Goal: Transaction & Acquisition: Purchase product/service

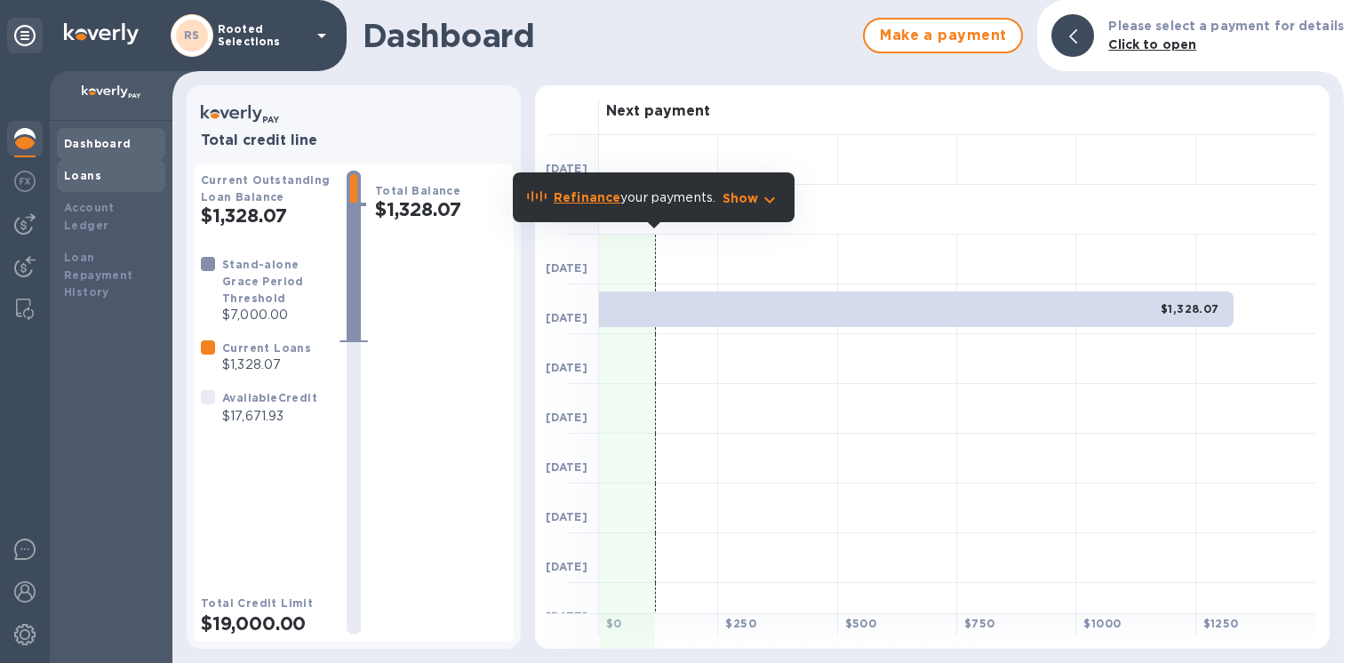
click at [85, 180] on b "Loans" at bounding box center [82, 175] width 37 height 13
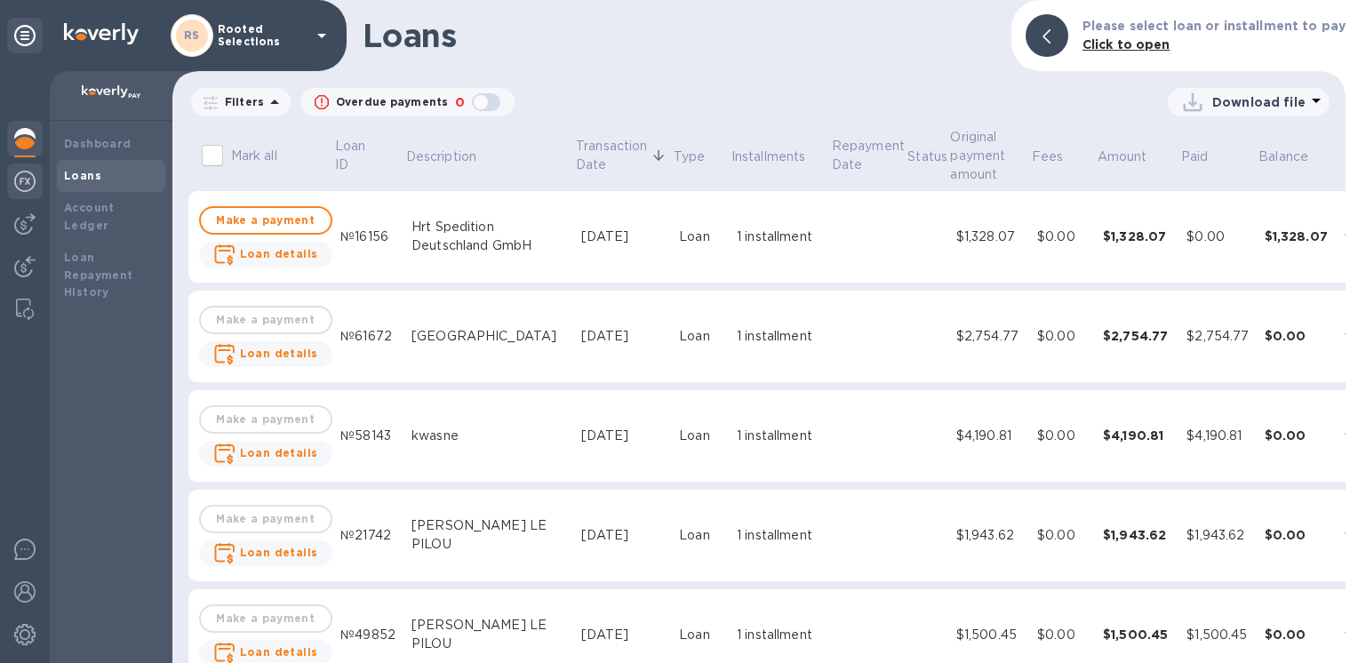
click at [10, 176] on div at bounding box center [25, 183] width 36 height 39
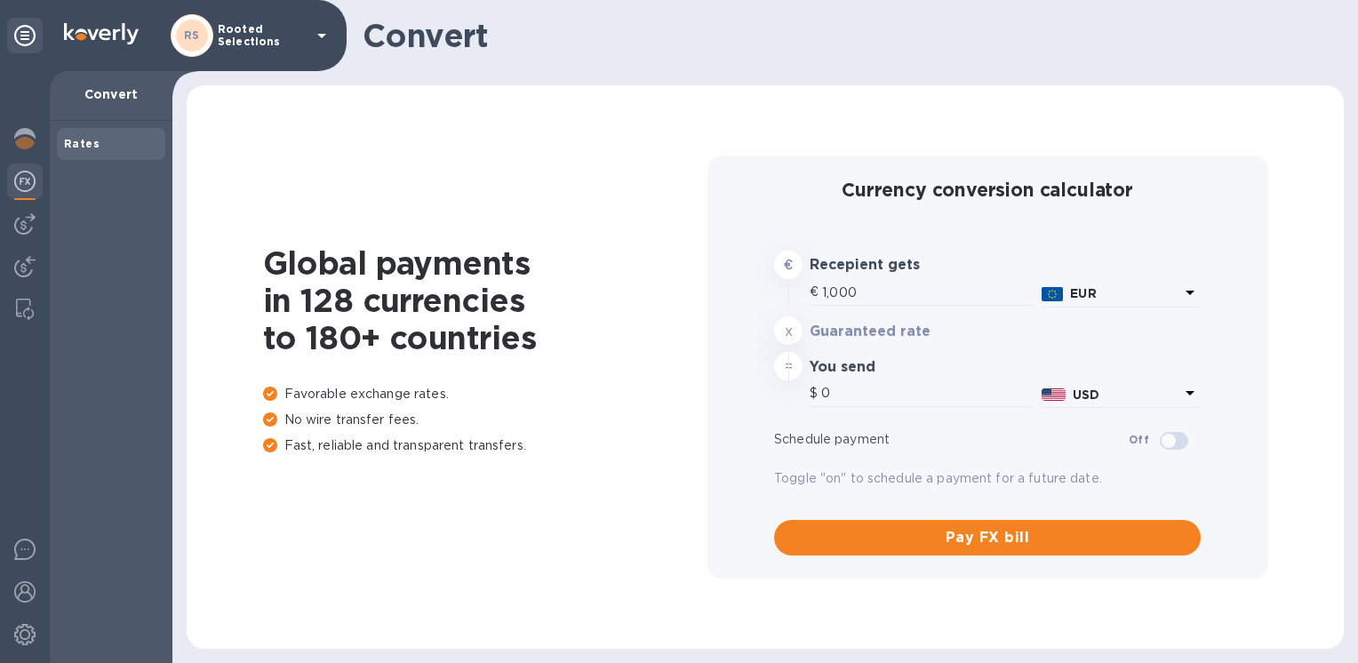
type input "1,195.76"
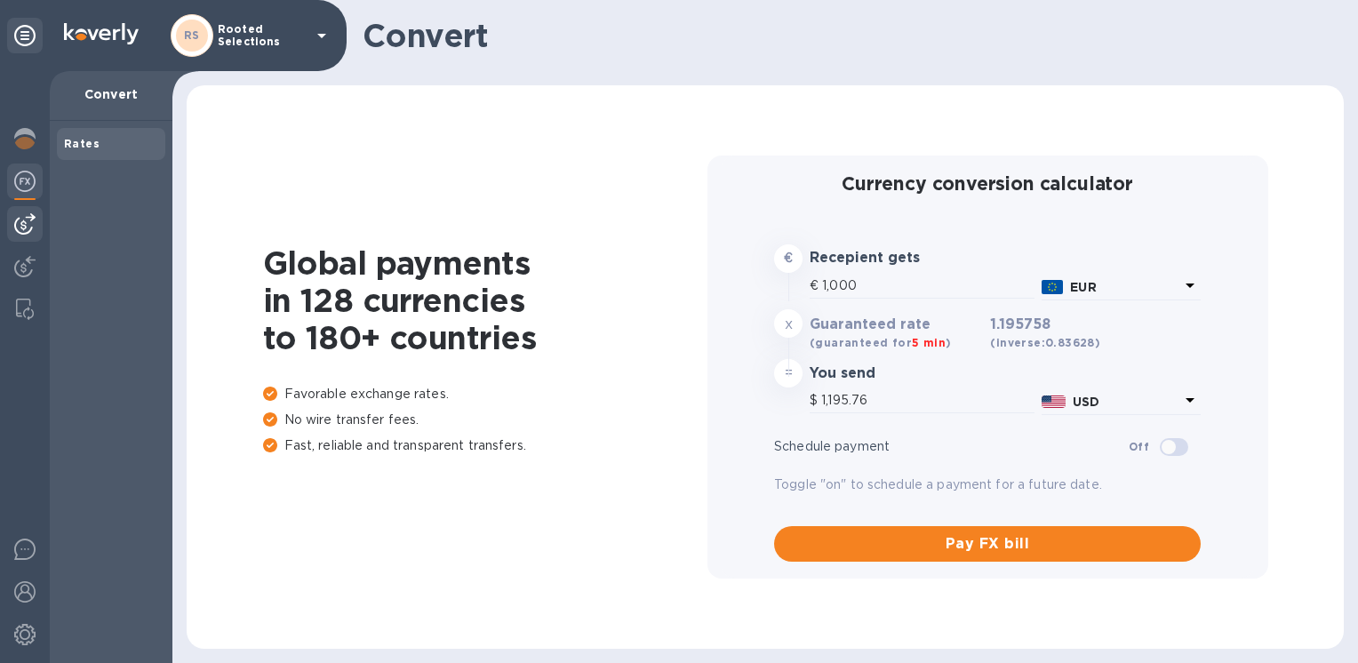
click at [31, 228] on img at bounding box center [24, 223] width 21 height 21
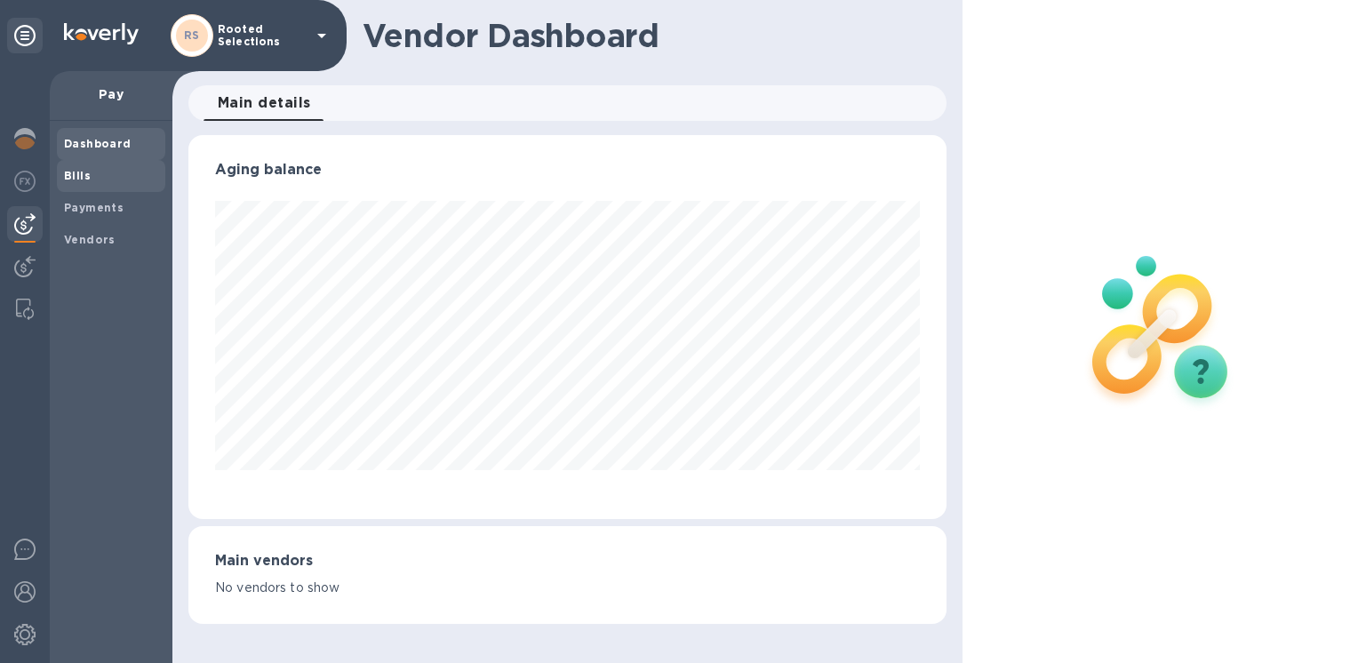
scroll to position [384, 757]
click at [83, 180] on b "Bills" at bounding box center [77, 175] width 27 height 13
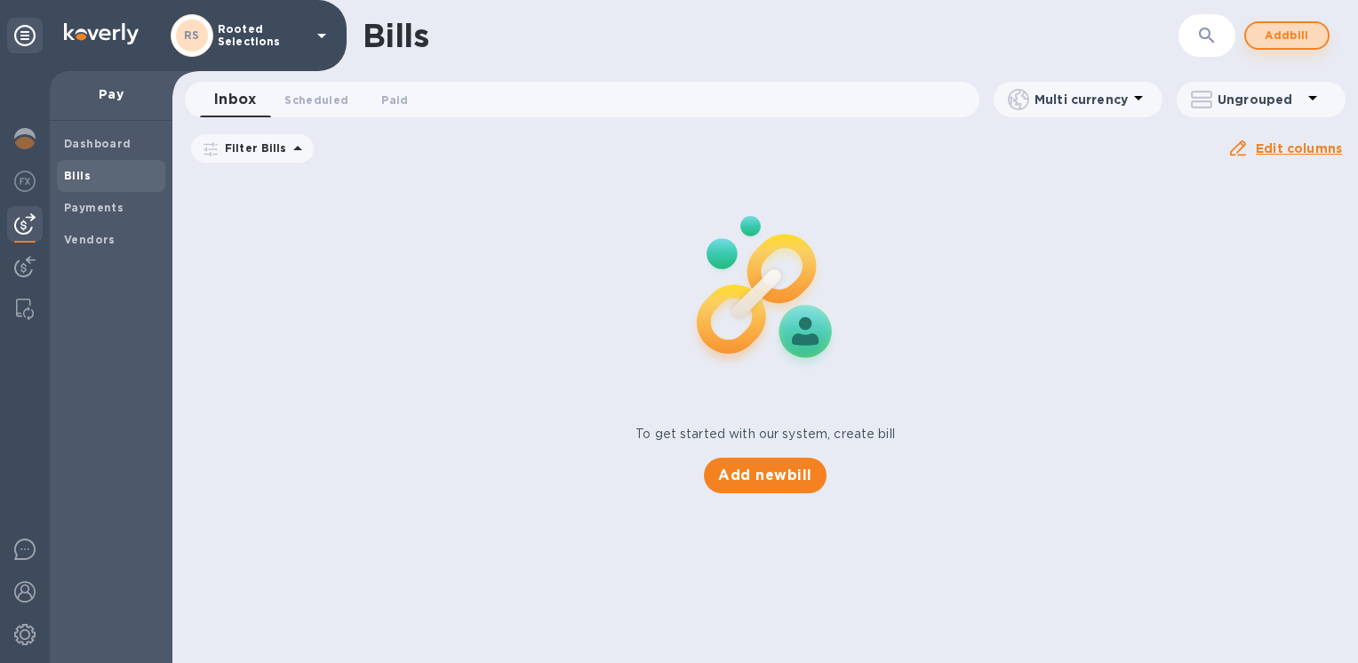
click at [1270, 37] on span "Add bill" at bounding box center [1286, 35] width 53 height 21
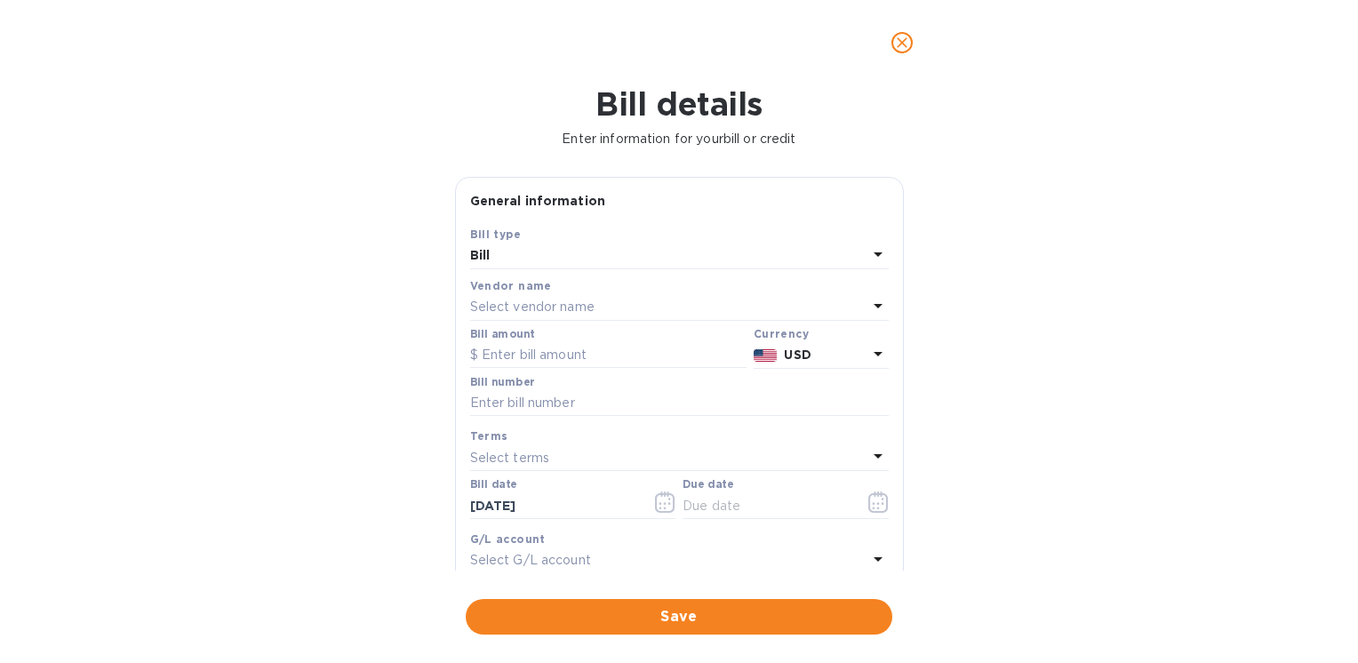
click at [540, 292] on b "Vendor name" at bounding box center [511, 285] width 82 height 13
click at [512, 304] on p "Select vendor name" at bounding box center [532, 307] width 124 height 19
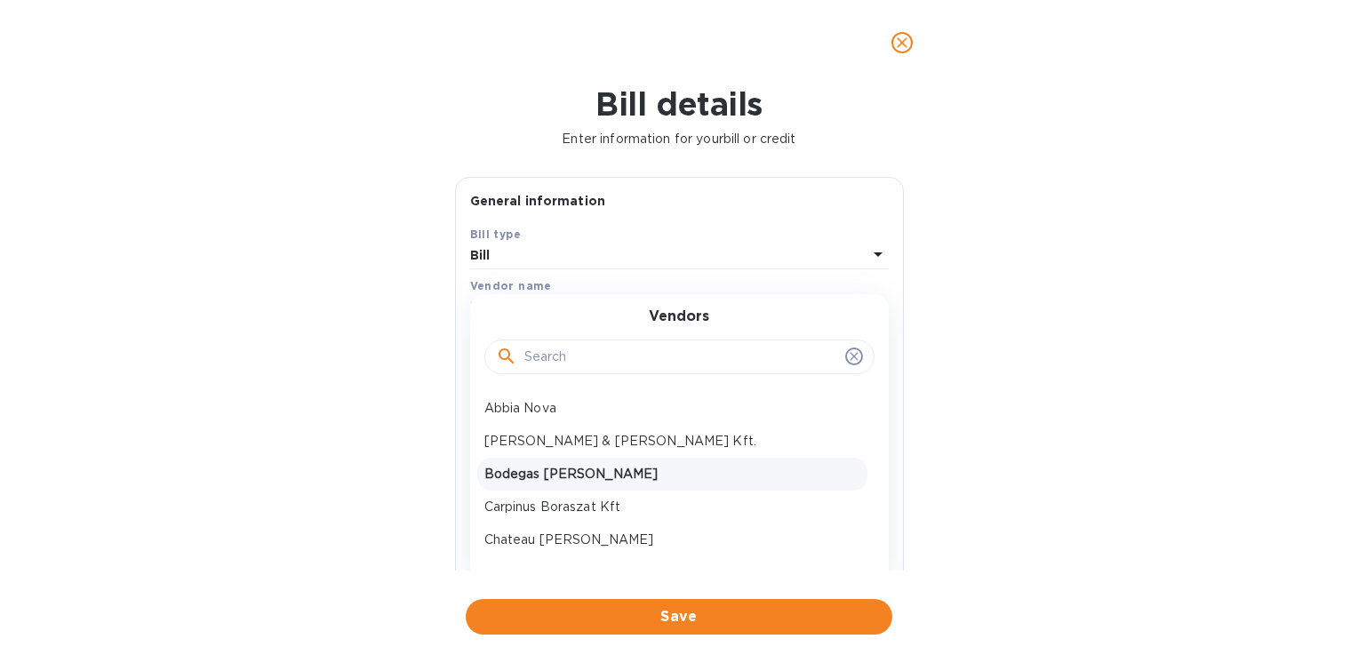
click at [561, 475] on p "Bodegas [PERSON_NAME]" at bounding box center [672, 474] width 376 height 19
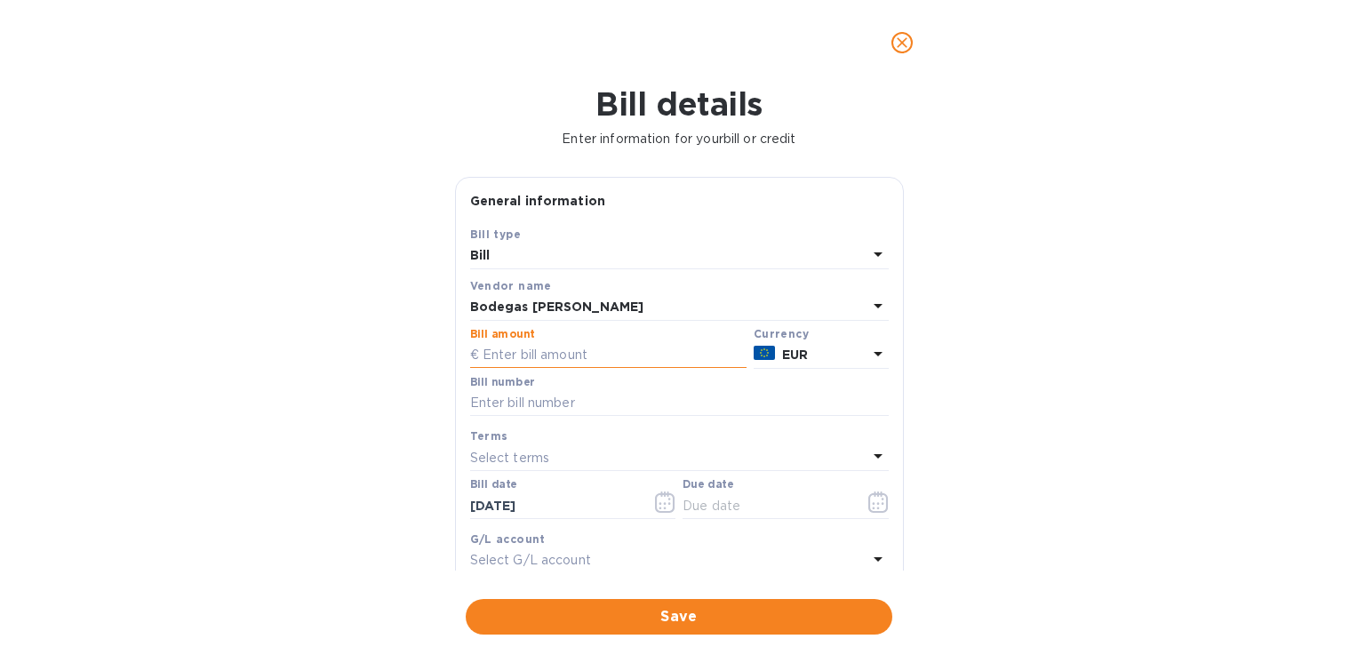
click at [553, 362] on input "text" at bounding box center [608, 355] width 276 height 27
type input "2,348.64"
click at [542, 400] on input "text" at bounding box center [679, 403] width 419 height 27
type input "PO2502-1"
click at [868, 503] on icon "button" at bounding box center [878, 501] width 20 height 21
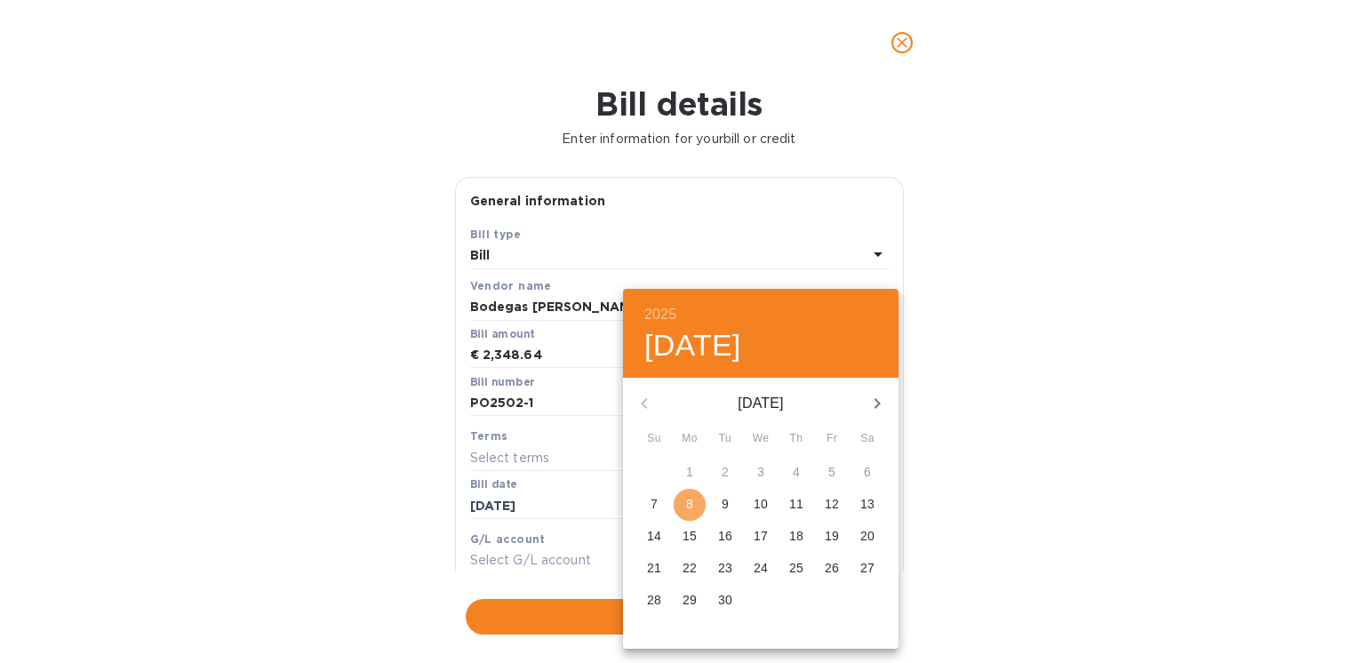
click at [683, 502] on span "8" at bounding box center [690, 504] width 32 height 18
type input "[DATE]"
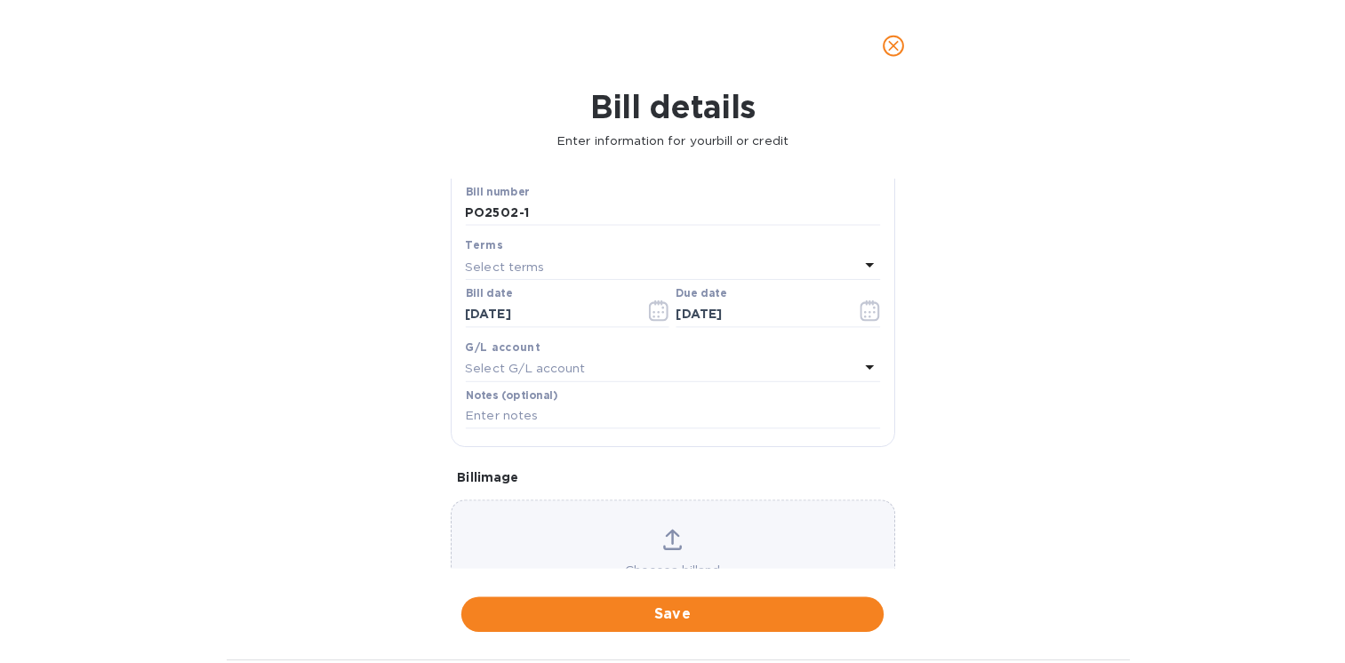
scroll to position [274, 0]
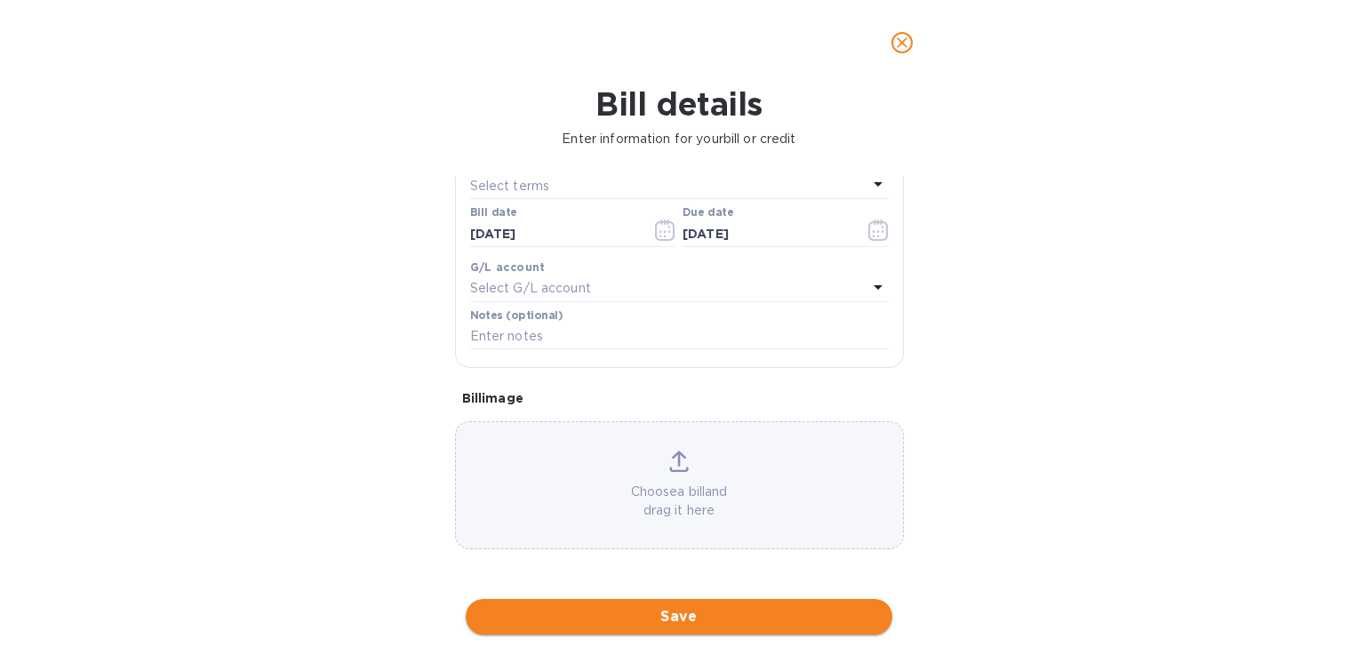
click at [673, 624] on span "Save" at bounding box center [679, 616] width 398 height 21
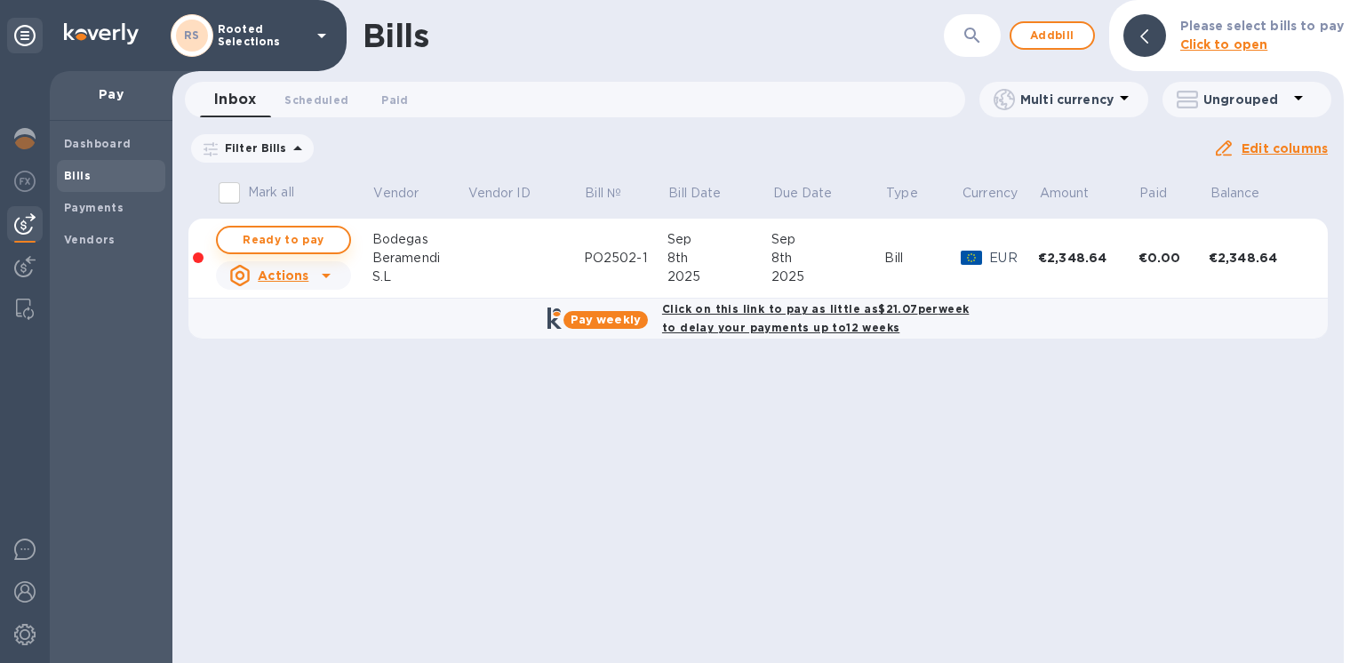
click at [284, 239] on span "Ready to pay" at bounding box center [283, 239] width 103 height 21
checkbox input "true"
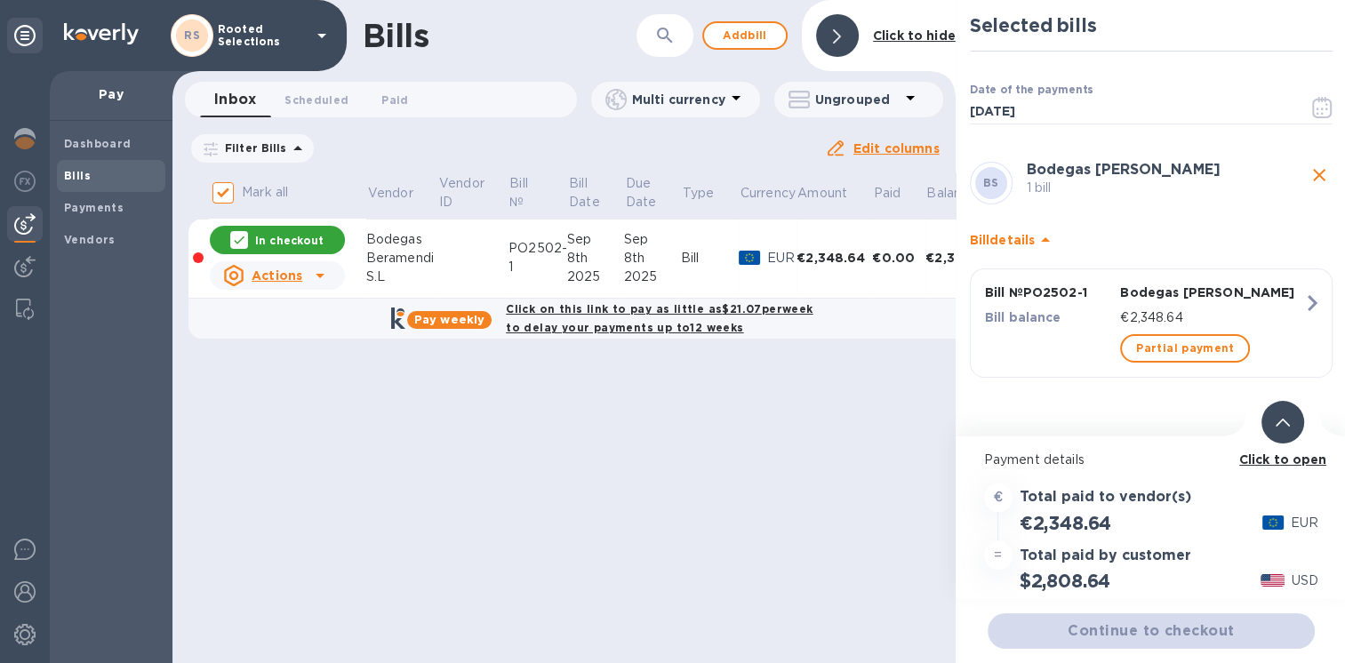
scroll to position [13, 0]
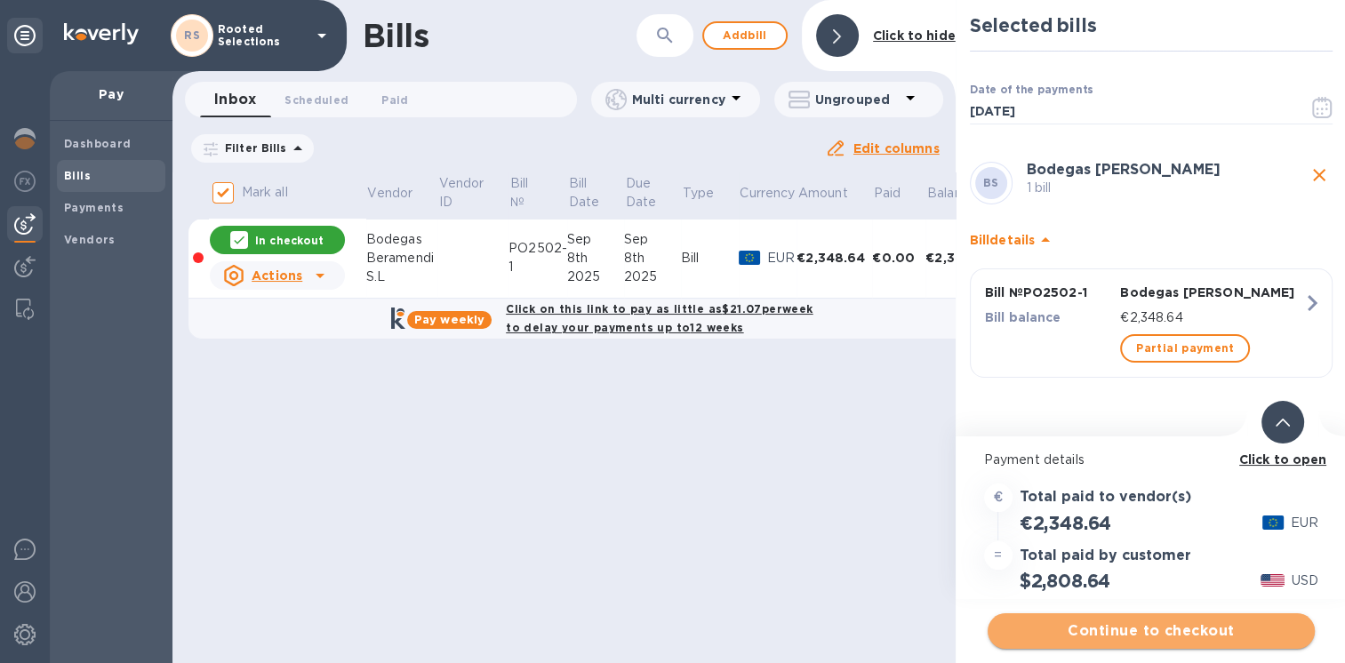
click at [1087, 620] on span "Continue to checkout" at bounding box center [1151, 630] width 299 height 21
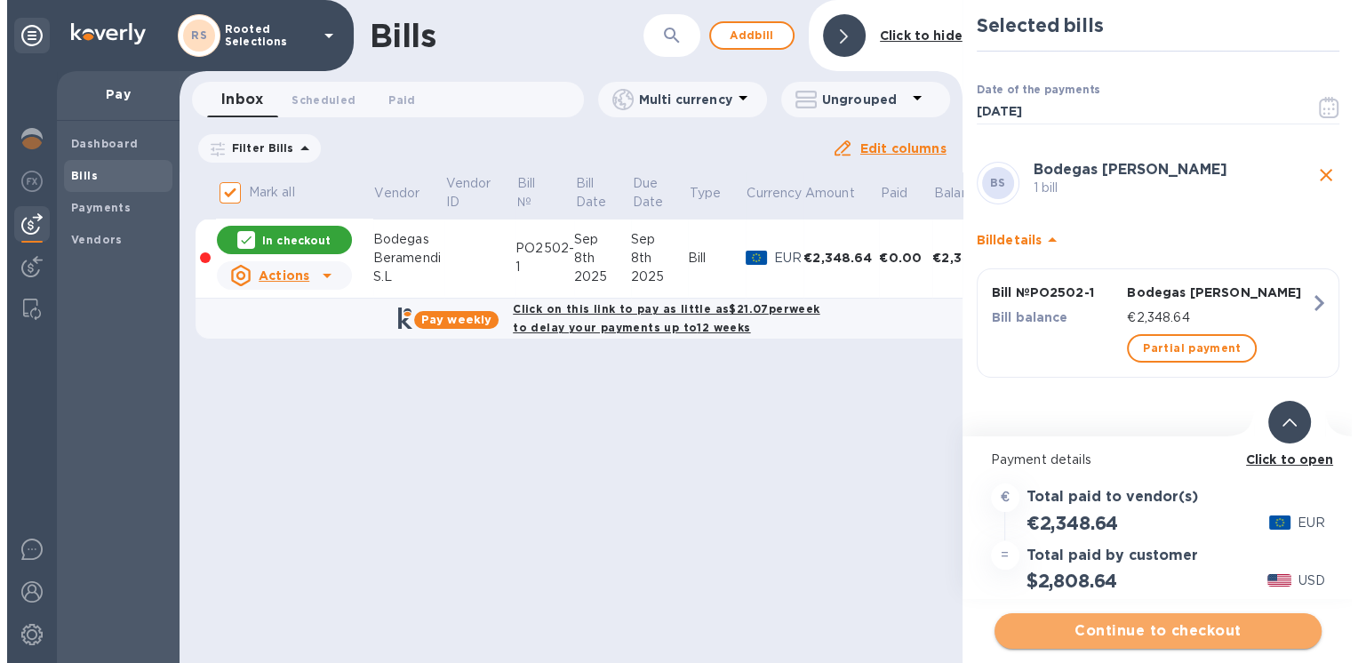
scroll to position [0, 0]
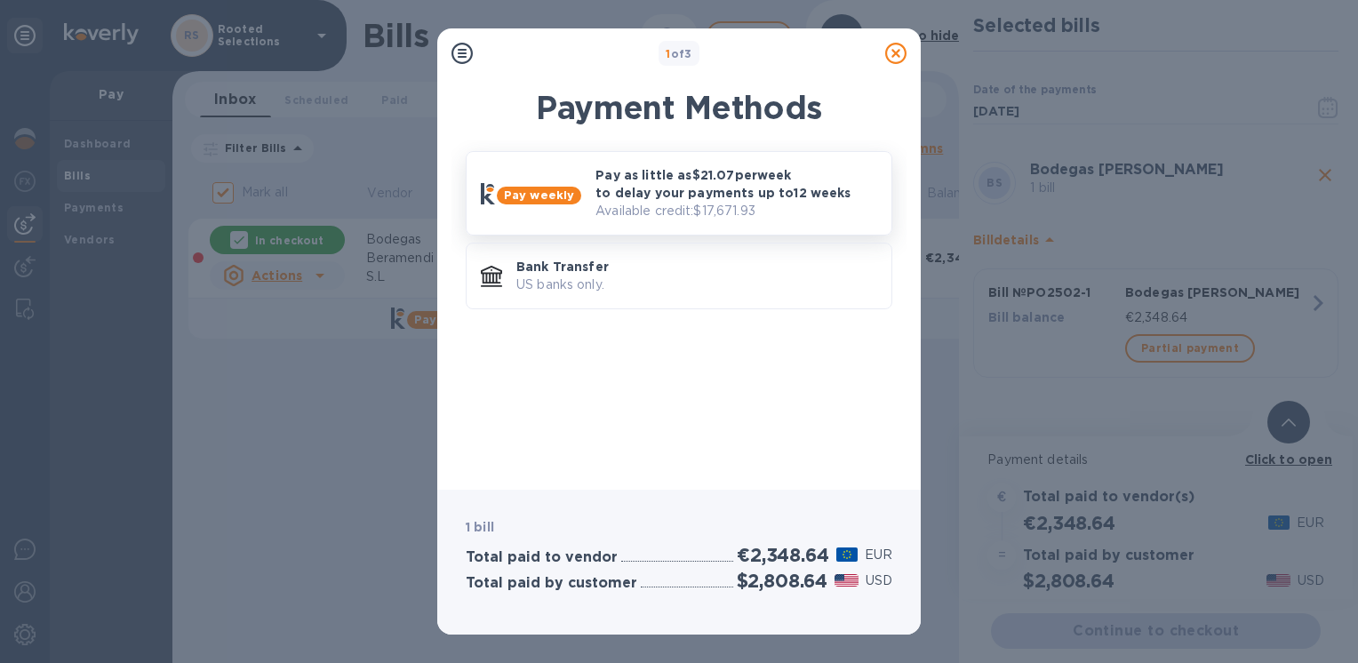
click at [706, 196] on p "Pay as little as $21.07 per week to delay your payments up to 12 weeks" at bounding box center [736, 184] width 282 height 36
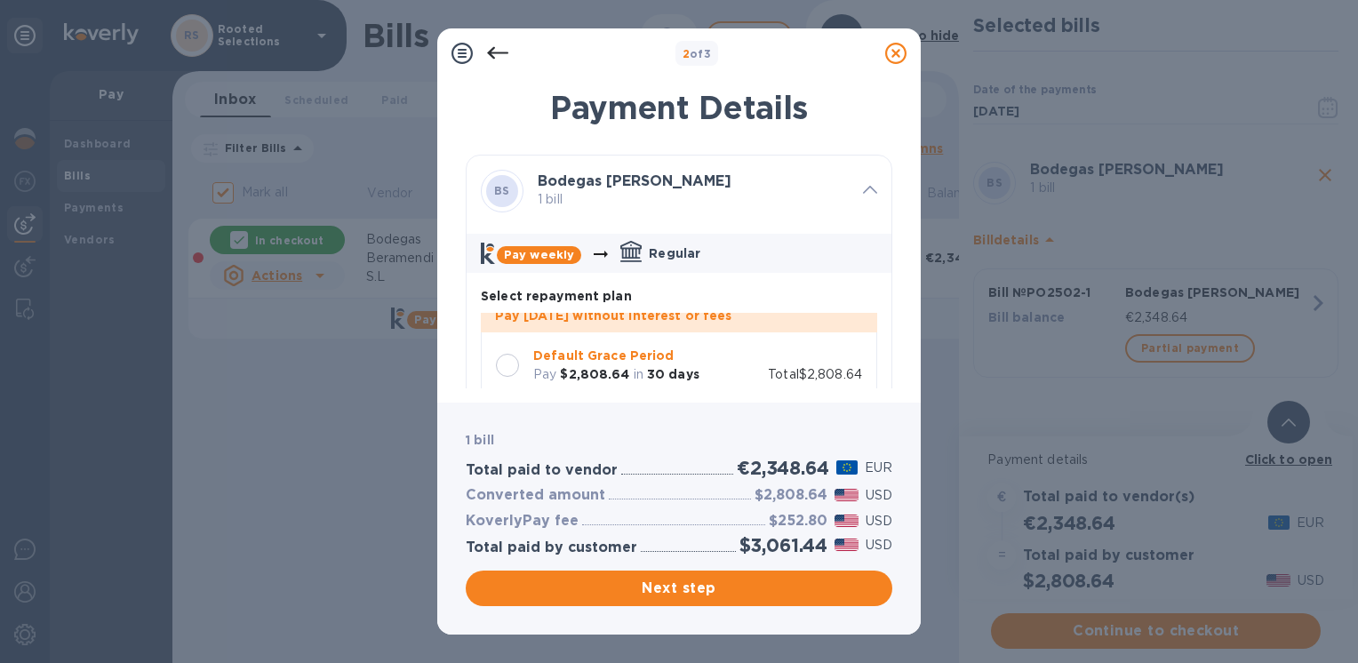
scroll to position [15, 0]
click at [505, 364] on div at bounding box center [507, 366] width 23 height 23
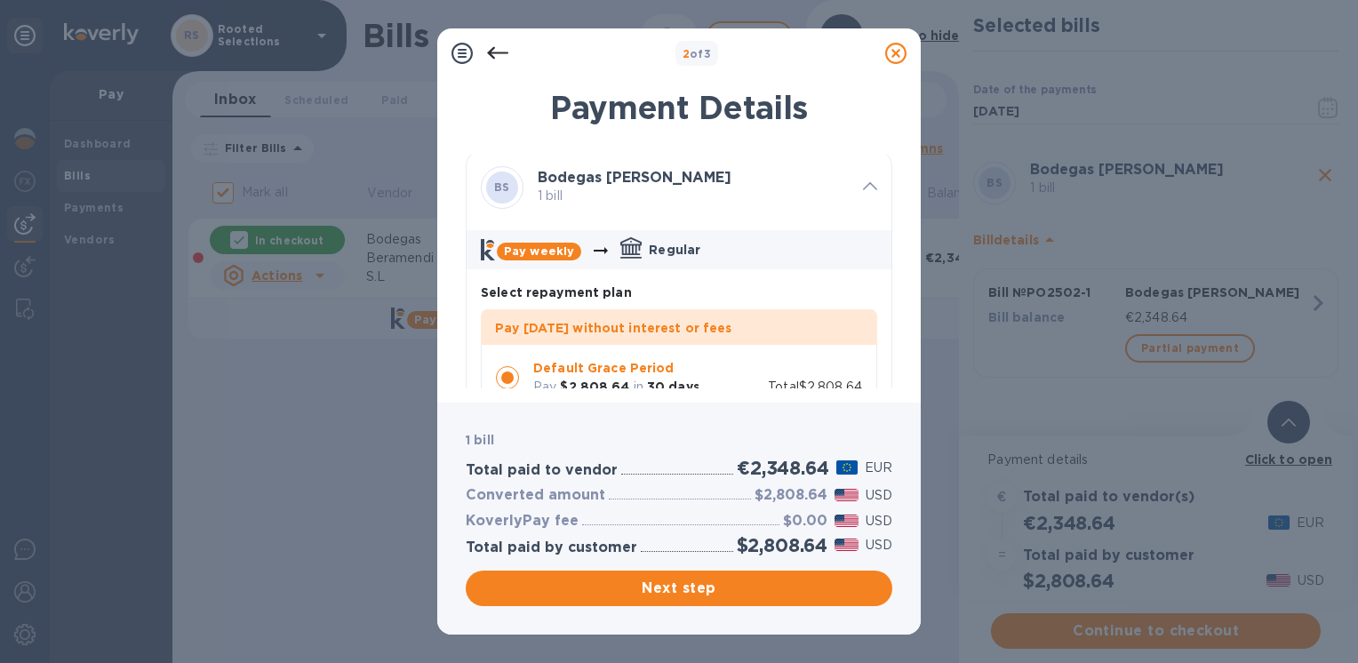
scroll to position [0, 0]
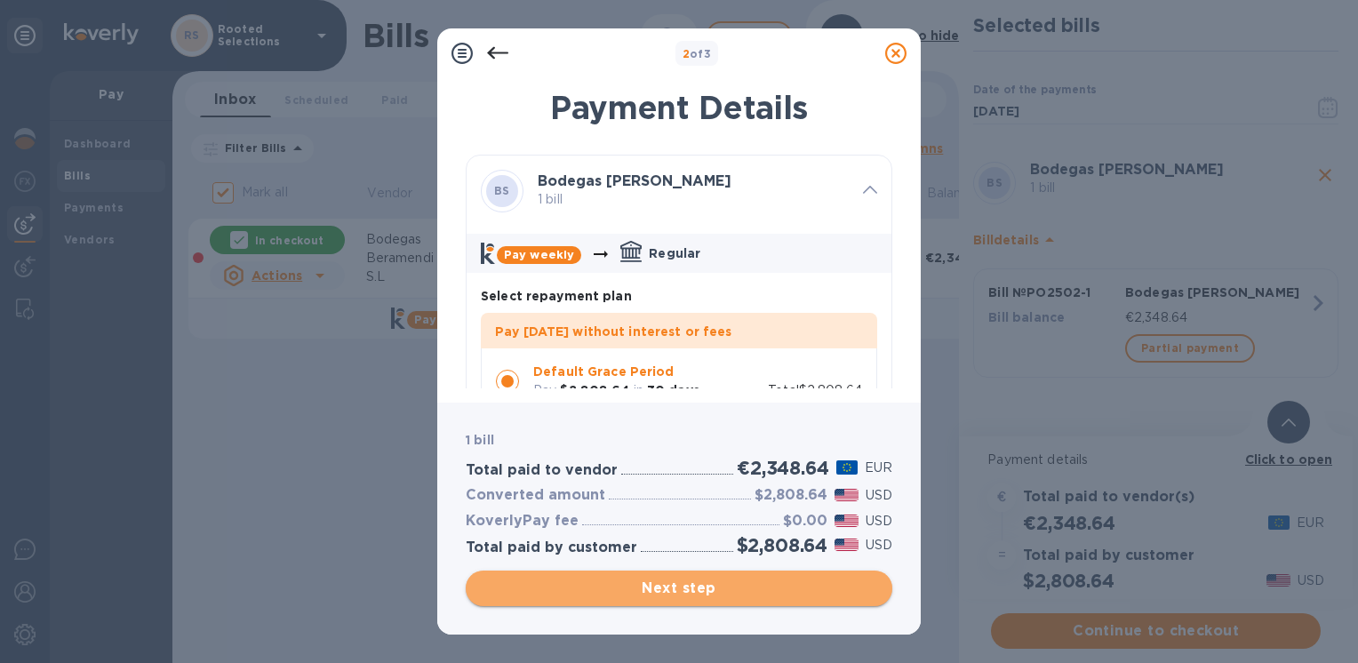
click at [619, 585] on span "Next step" at bounding box center [679, 588] width 398 height 21
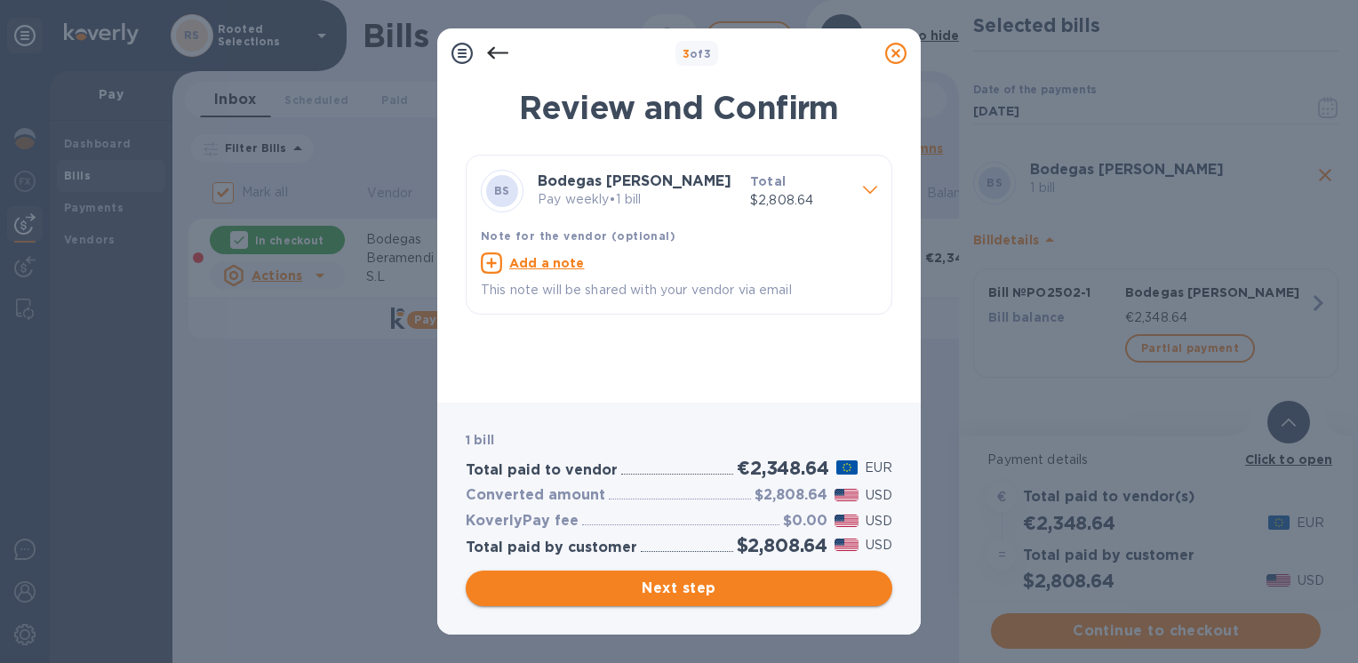
click at [646, 599] on span "Next step" at bounding box center [679, 588] width 398 height 21
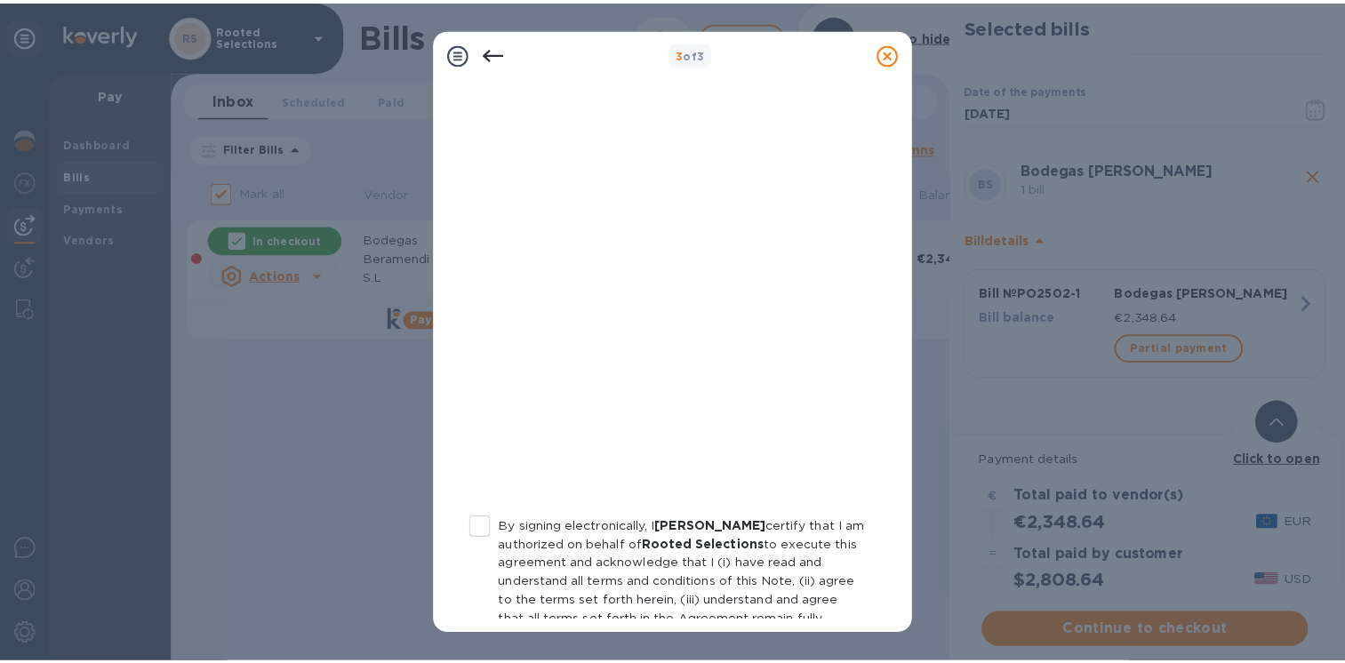
scroll to position [330, 0]
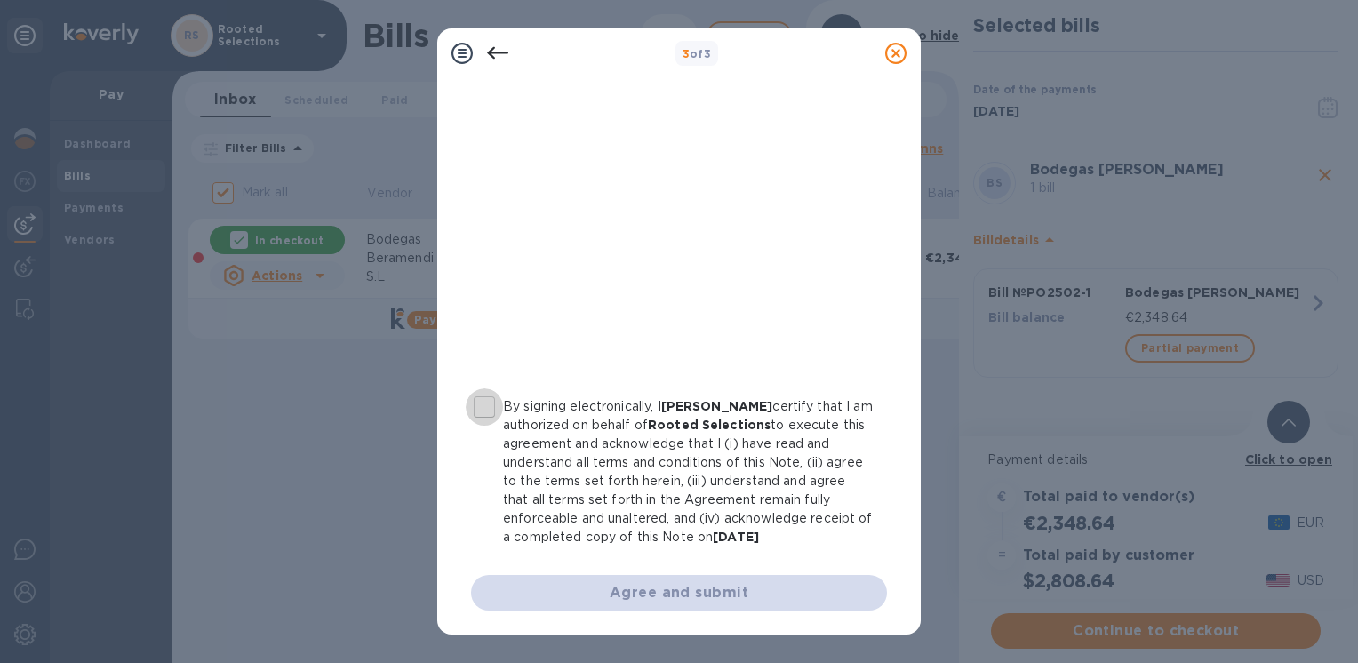
click at [478, 401] on input "By signing electronically, I [PERSON_NAME] certify that I am authorized on beha…" at bounding box center [484, 406] width 37 height 37
checkbox input "true"
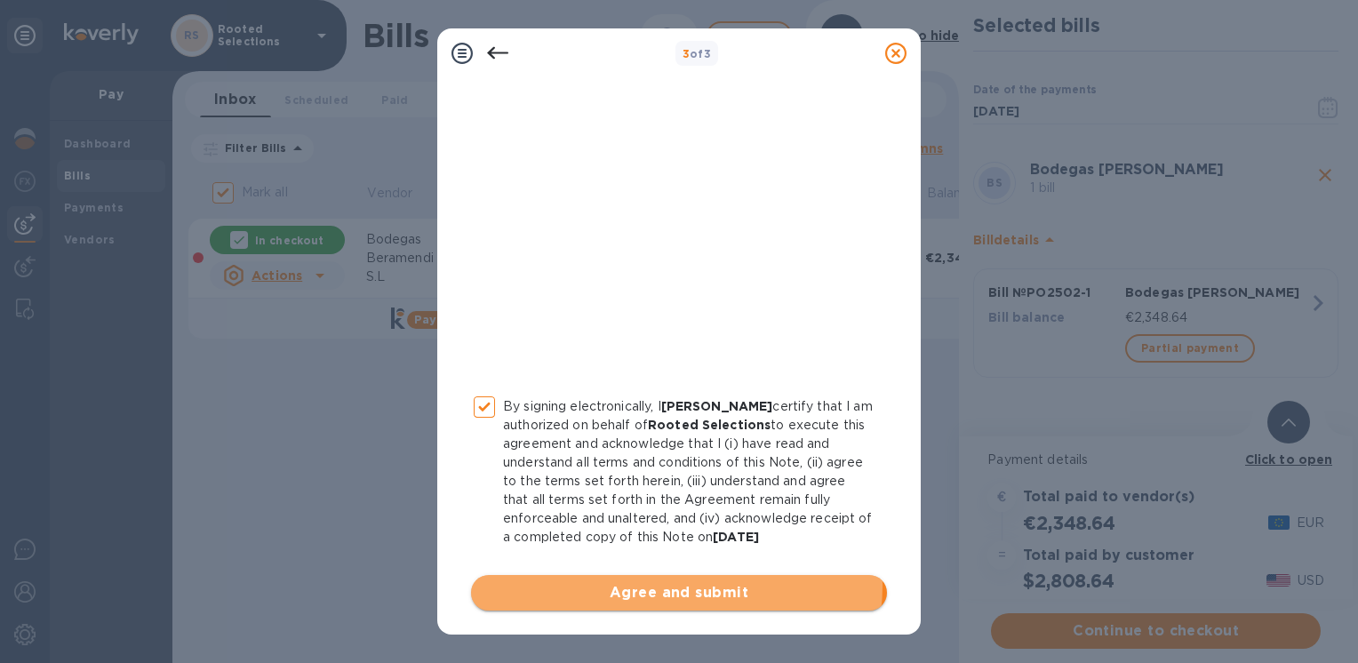
click at [667, 584] on span "Agree and submit" at bounding box center [679, 592] width 388 height 21
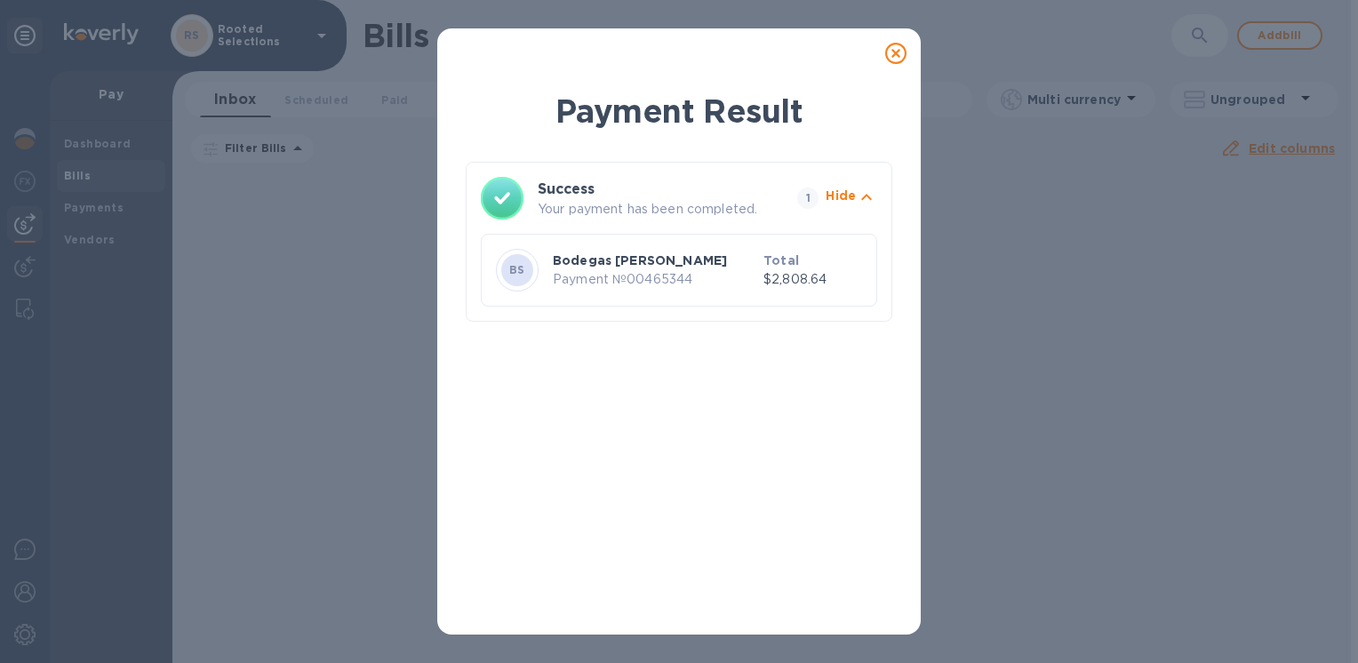
click at [889, 52] on icon at bounding box center [895, 53] width 21 height 21
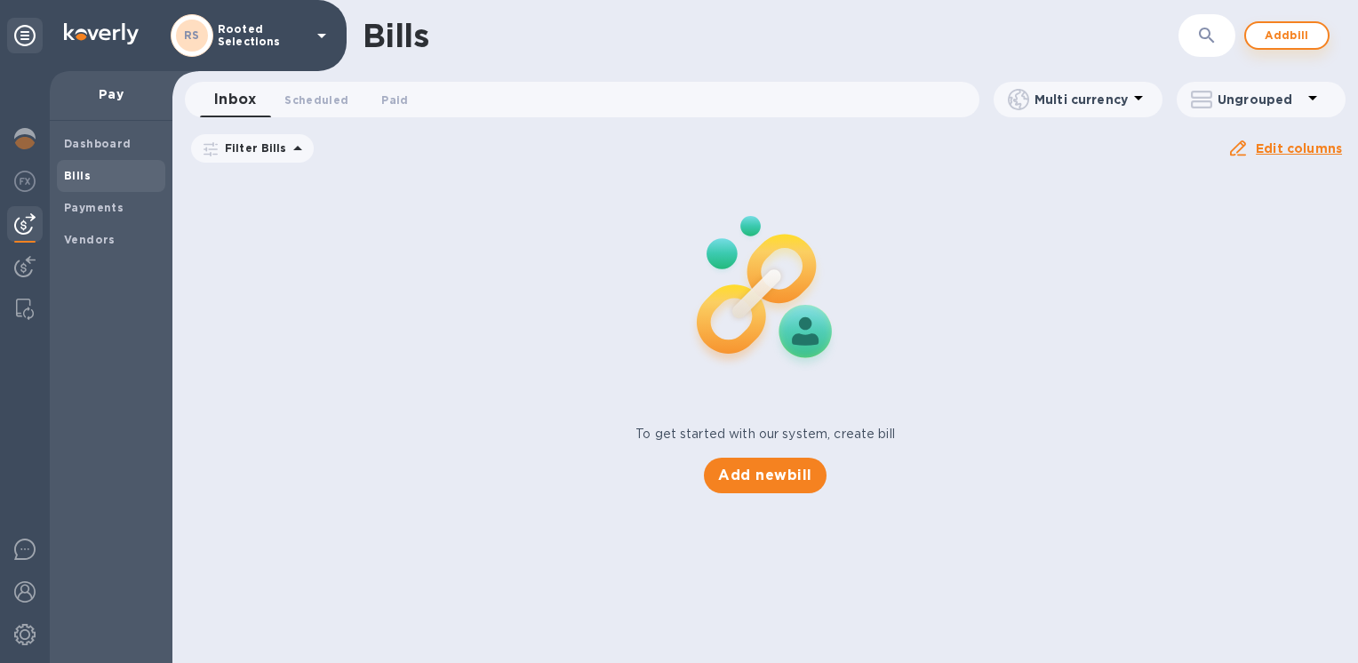
click at [1258, 32] on button "Add bill" at bounding box center [1286, 35] width 85 height 28
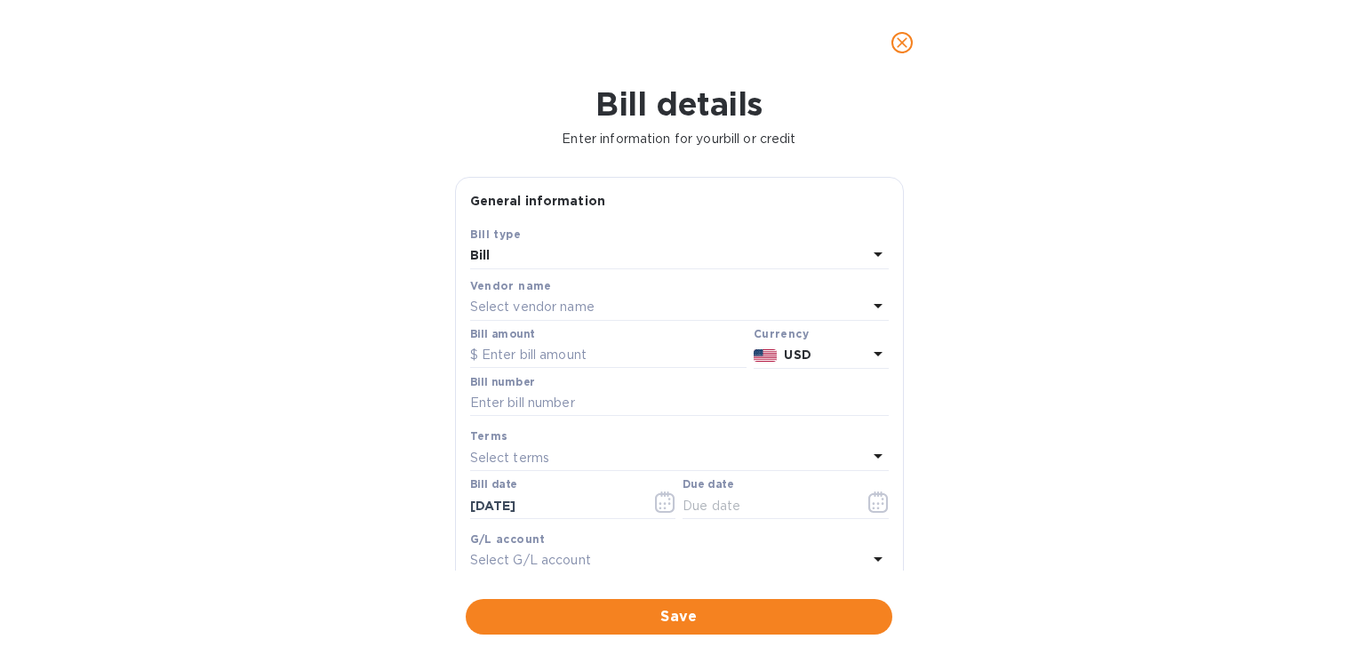
click at [590, 291] on div "Vendor name" at bounding box center [679, 285] width 419 height 19
click at [589, 297] on div "Select vendor name" at bounding box center [668, 307] width 397 height 25
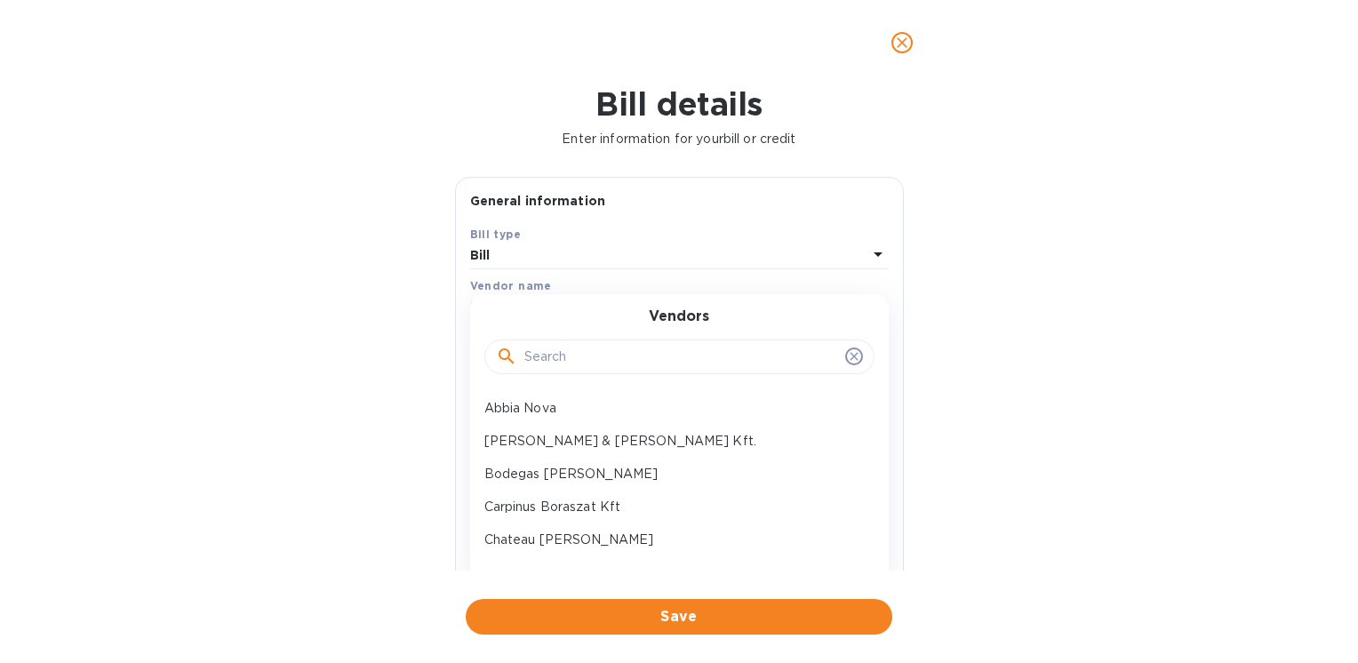
click at [551, 364] on input "text" at bounding box center [681, 357] width 314 height 27
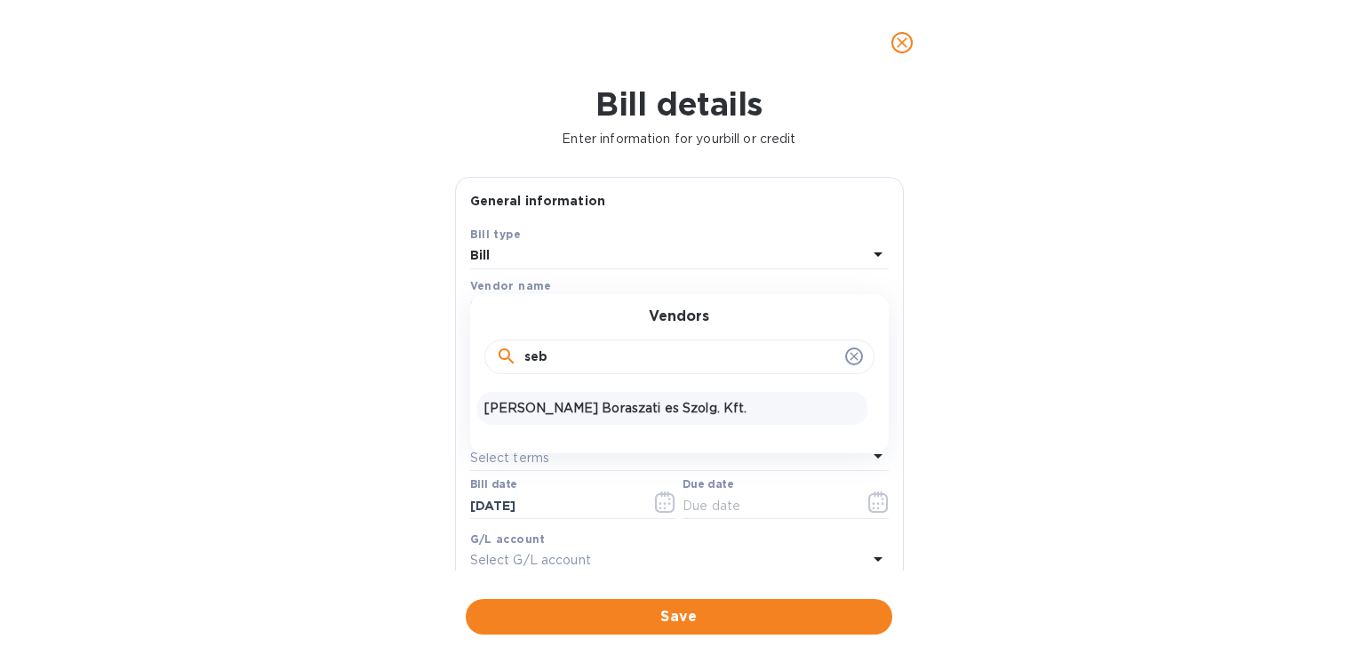
type input "seb"
click at [563, 411] on p "[PERSON_NAME] Boraszati es Szolg. Kft." at bounding box center [672, 408] width 376 height 19
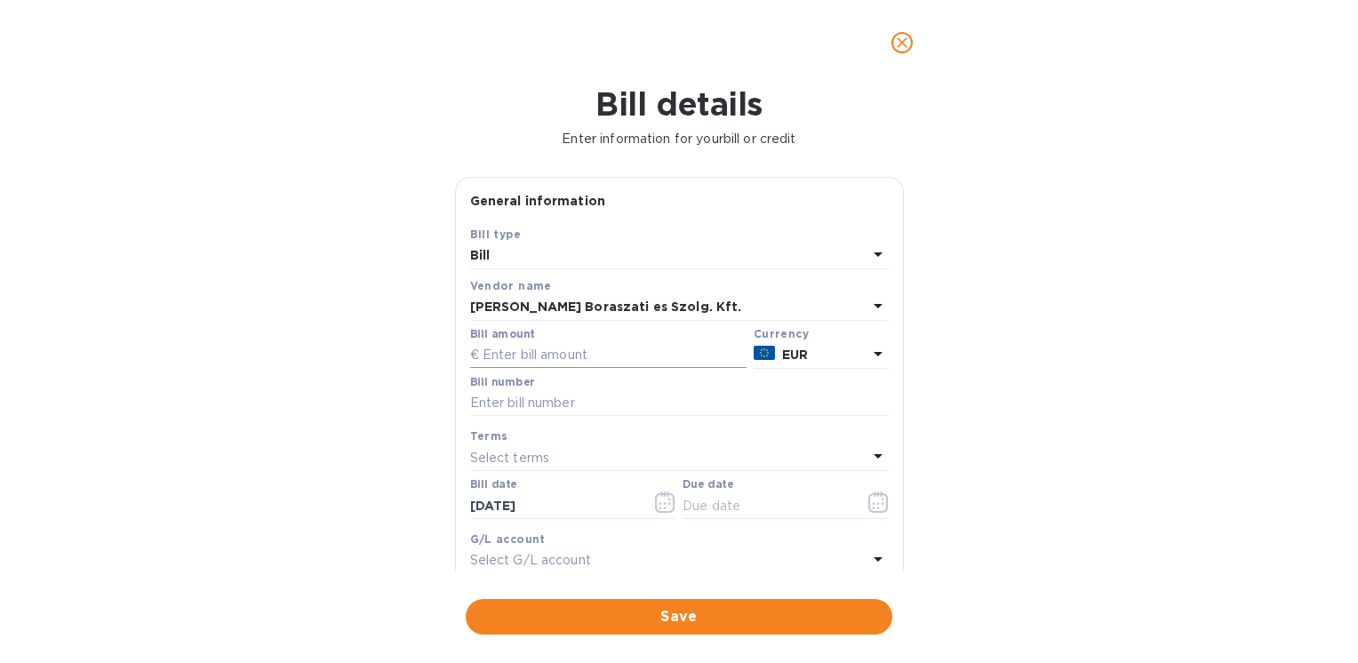
click at [601, 366] on input "text" at bounding box center [608, 355] width 276 height 27
type input "1,980"
click at [608, 413] on input "text" at bounding box center [679, 403] width 419 height 27
type input "PO2503-1"
click at [858, 486] on button "button" at bounding box center [879, 502] width 42 height 43
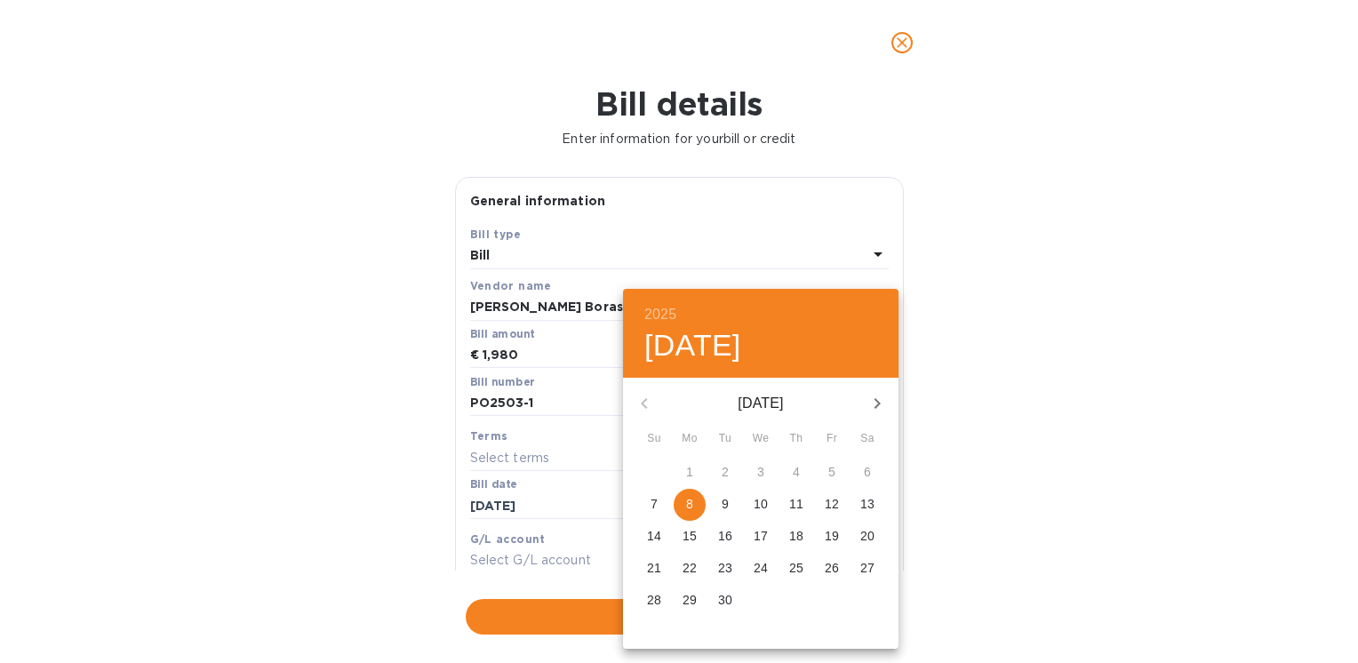
click at [689, 504] on p "8" at bounding box center [689, 504] width 7 height 18
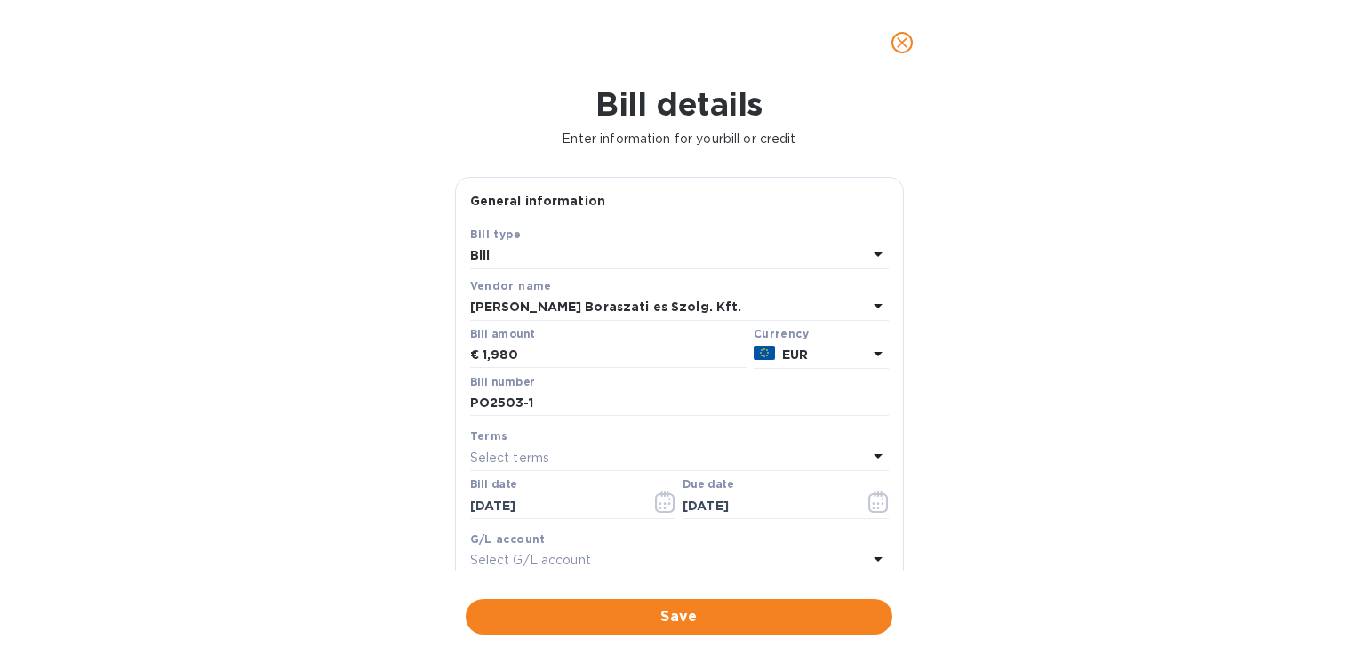
type input "[DATE]"
click at [673, 615] on span "Save" at bounding box center [679, 616] width 398 height 21
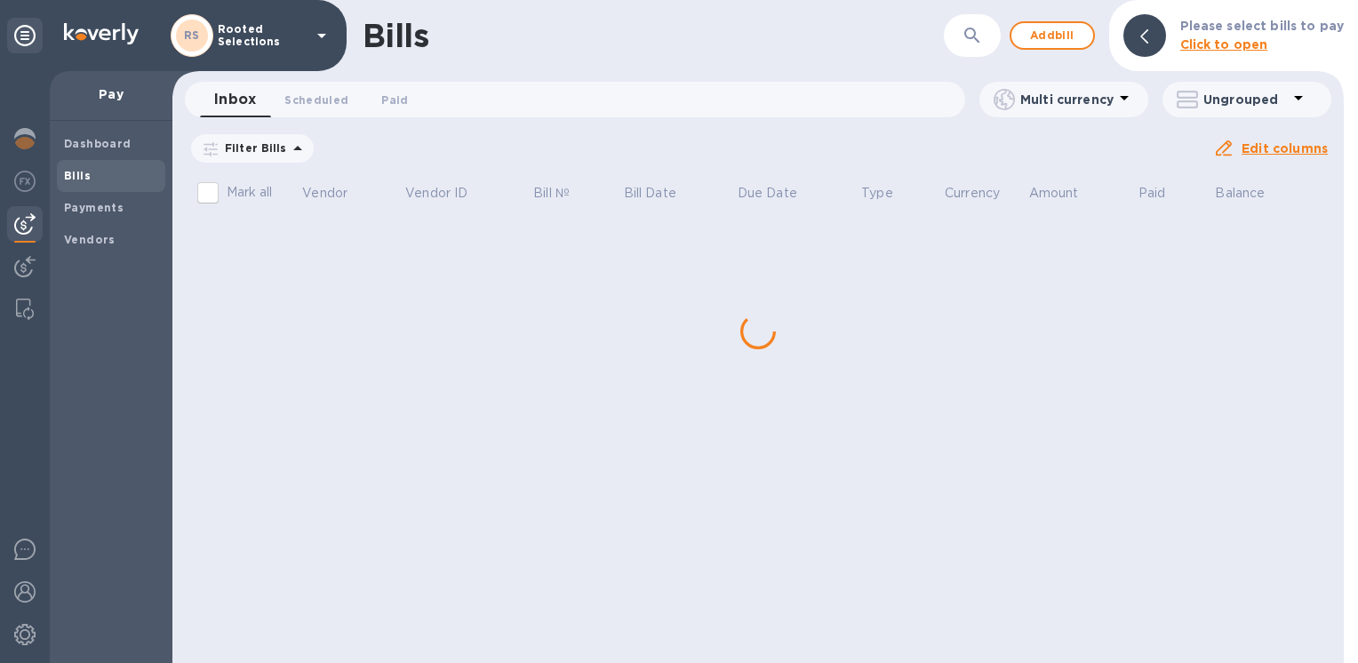
click at [285, 260] on div "Bills ​ Add bill Please select bills to pay Click to open Inbox 0 Scheduled 0 P…" at bounding box center [757, 331] width 1171 height 663
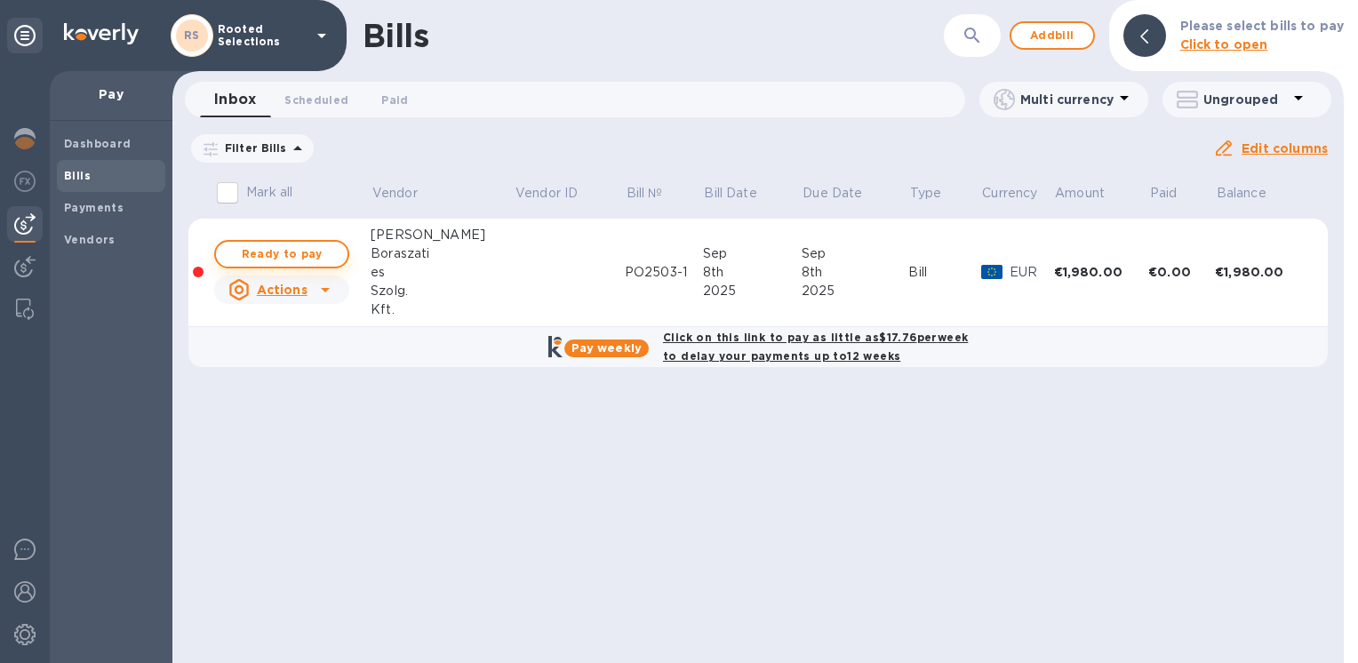
click at [291, 251] on span "Ready to pay" at bounding box center [281, 254] width 103 height 21
checkbox input "true"
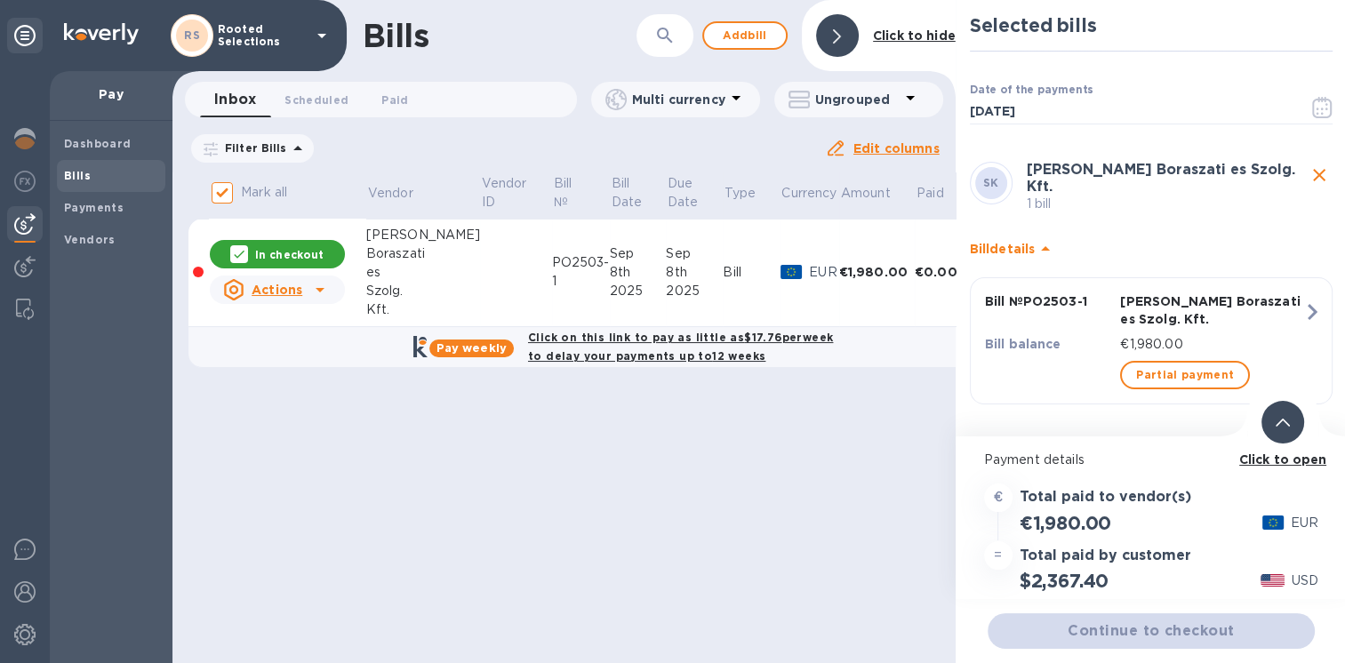
scroll to position [13, 0]
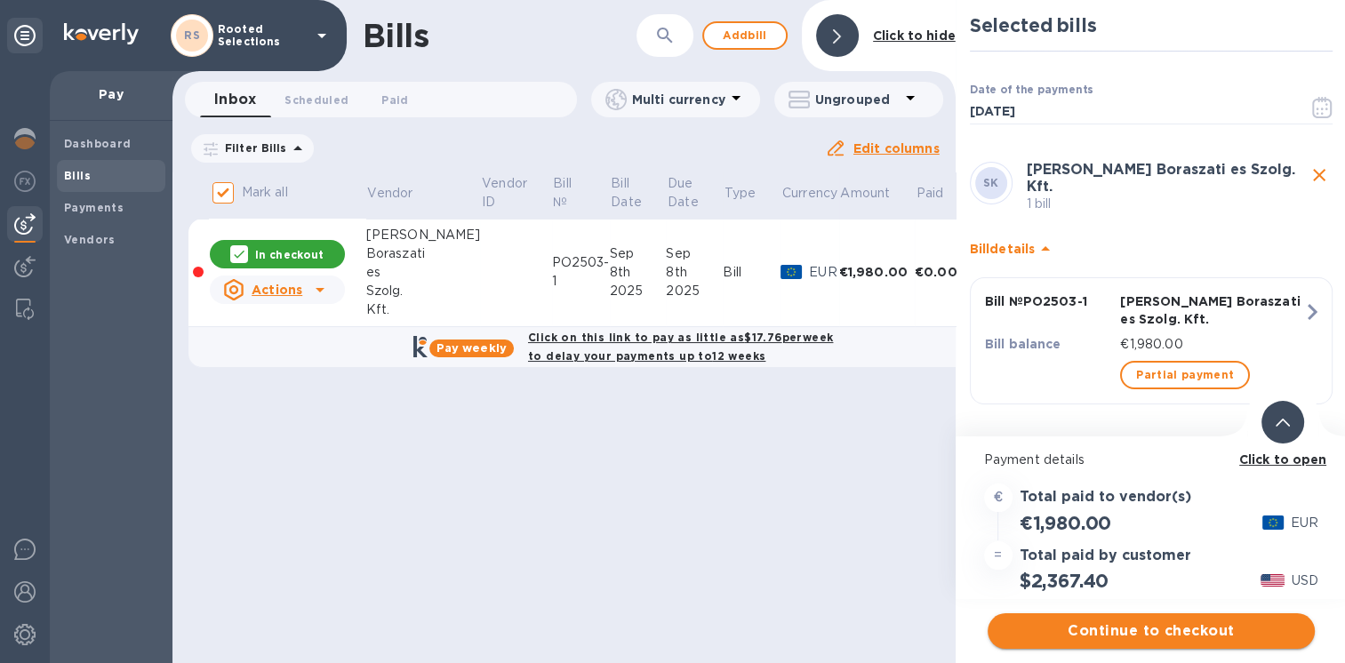
click at [1043, 620] on span "Continue to checkout" at bounding box center [1151, 630] width 299 height 21
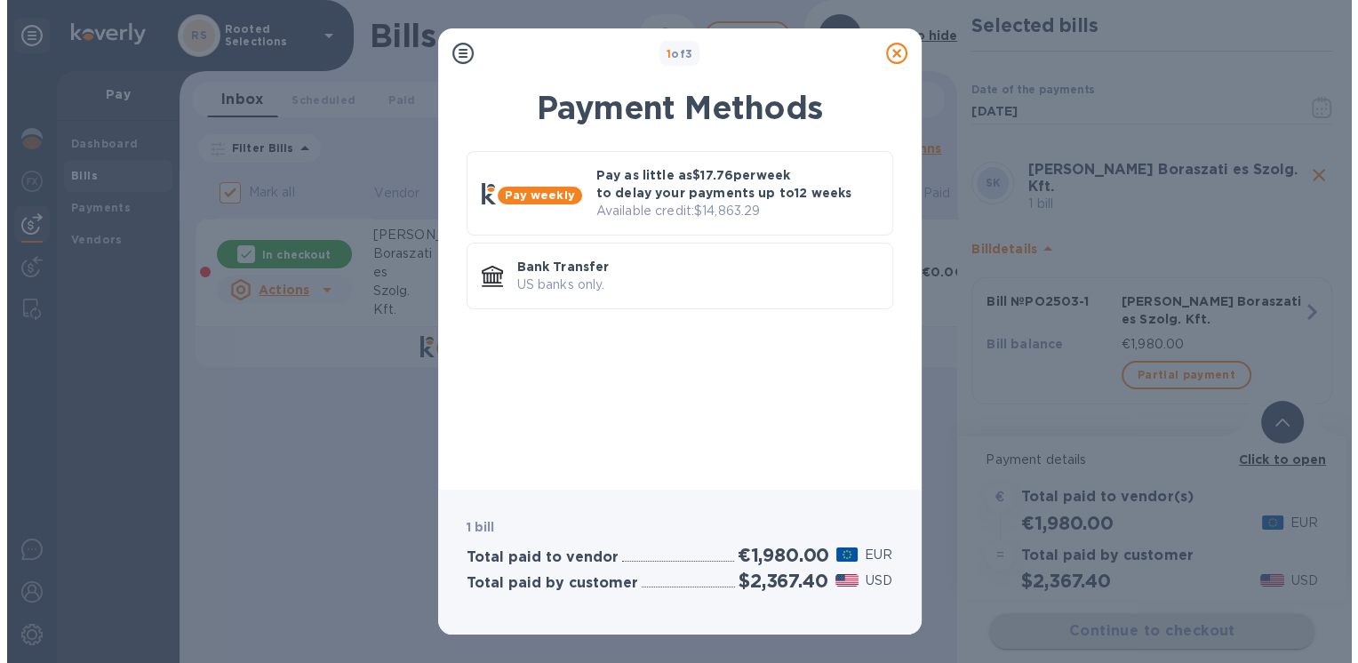
scroll to position [0, 0]
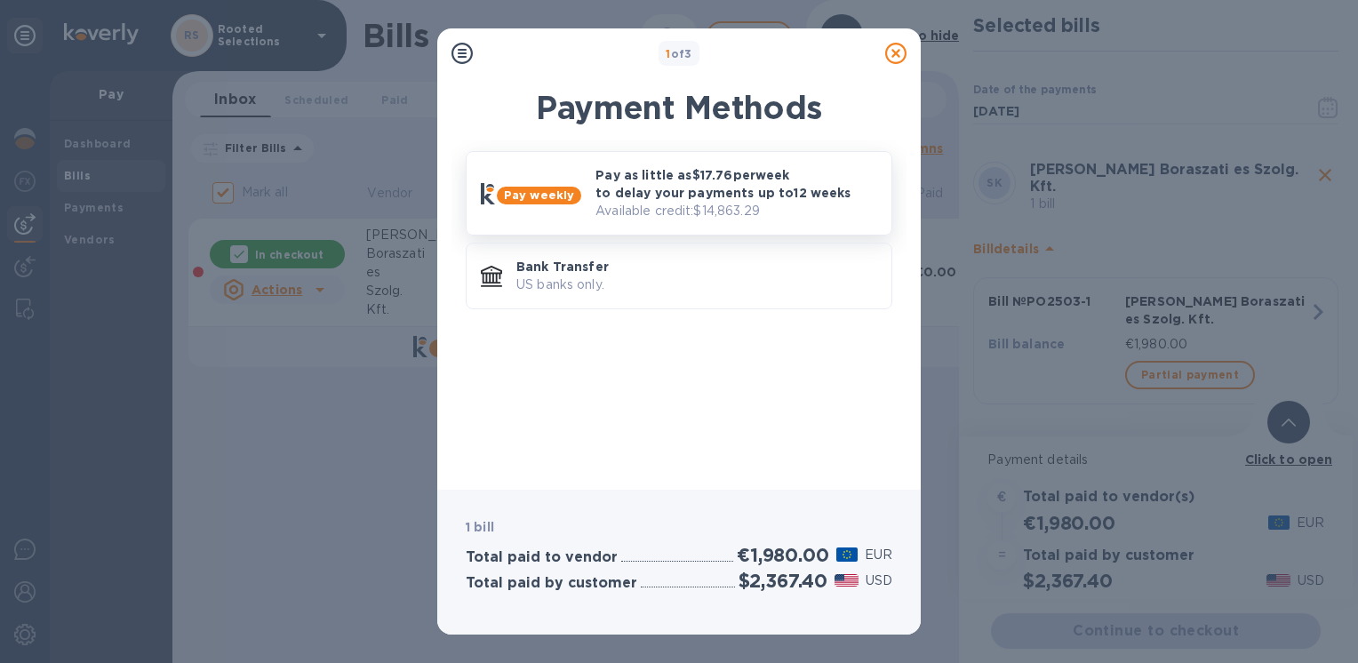
click at [796, 216] on p "Available credit: $14,863.29" at bounding box center [736, 211] width 282 height 19
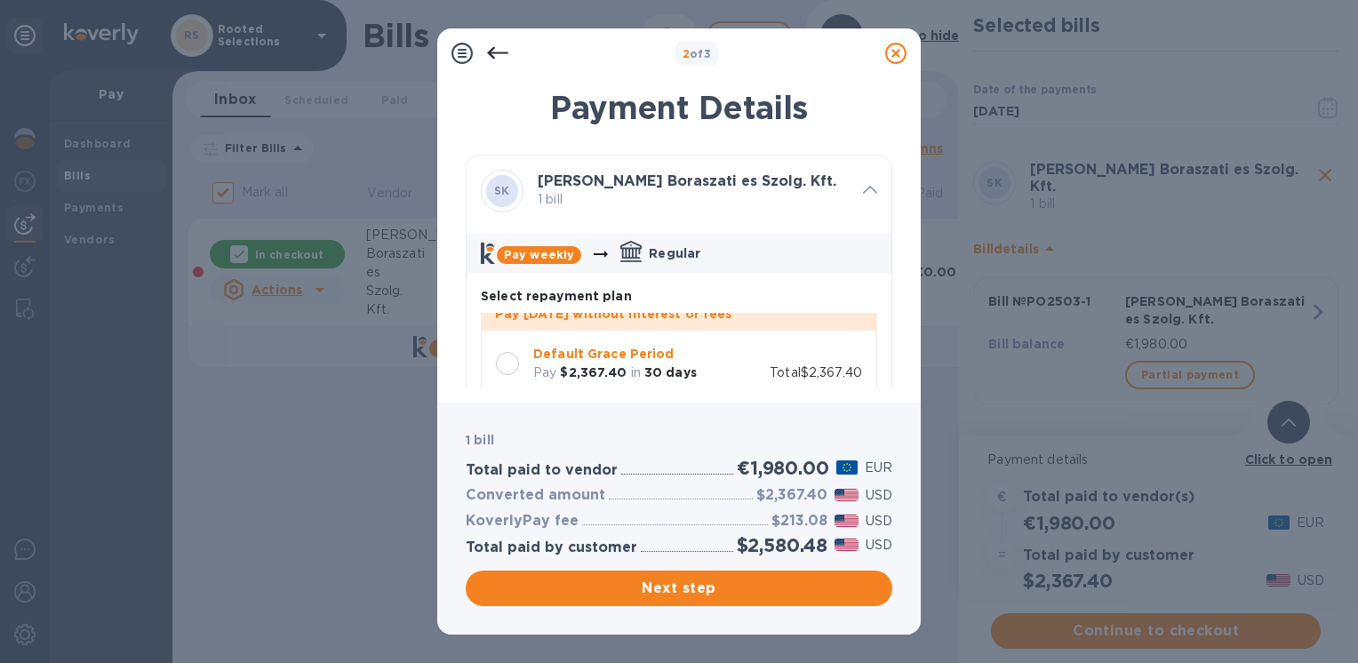
scroll to position [31, 0]
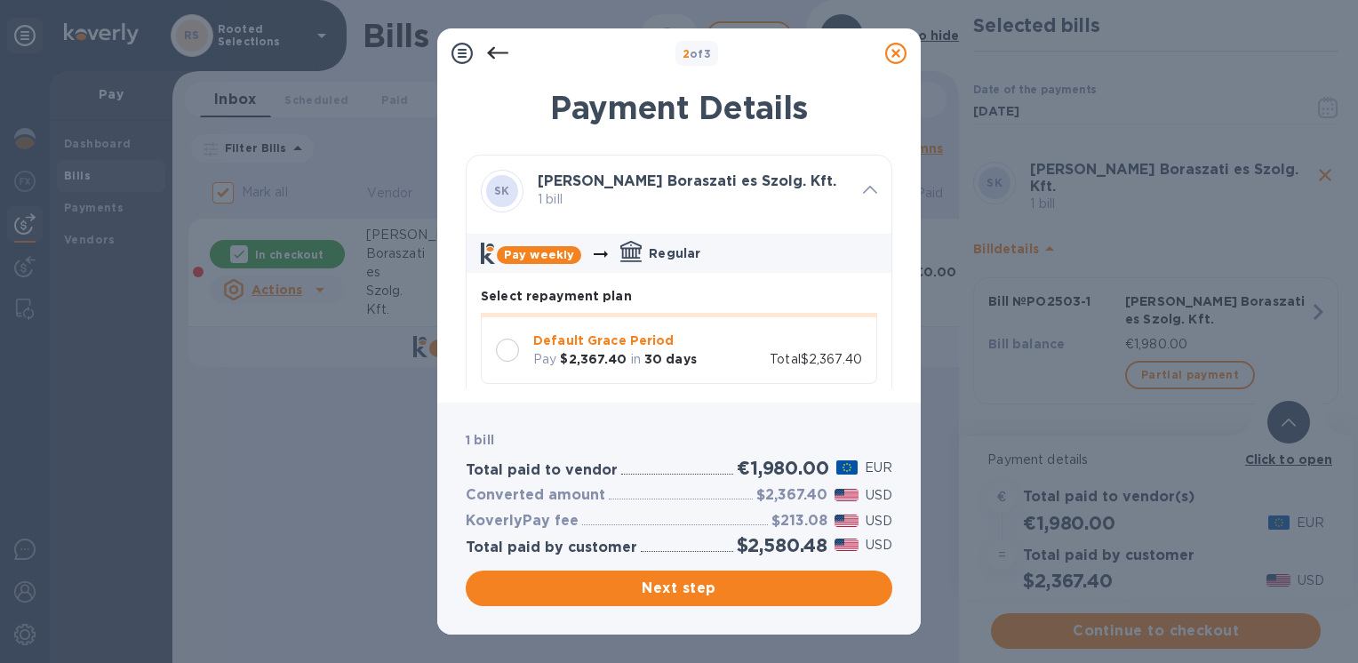
click at [512, 345] on div at bounding box center [507, 350] width 23 height 23
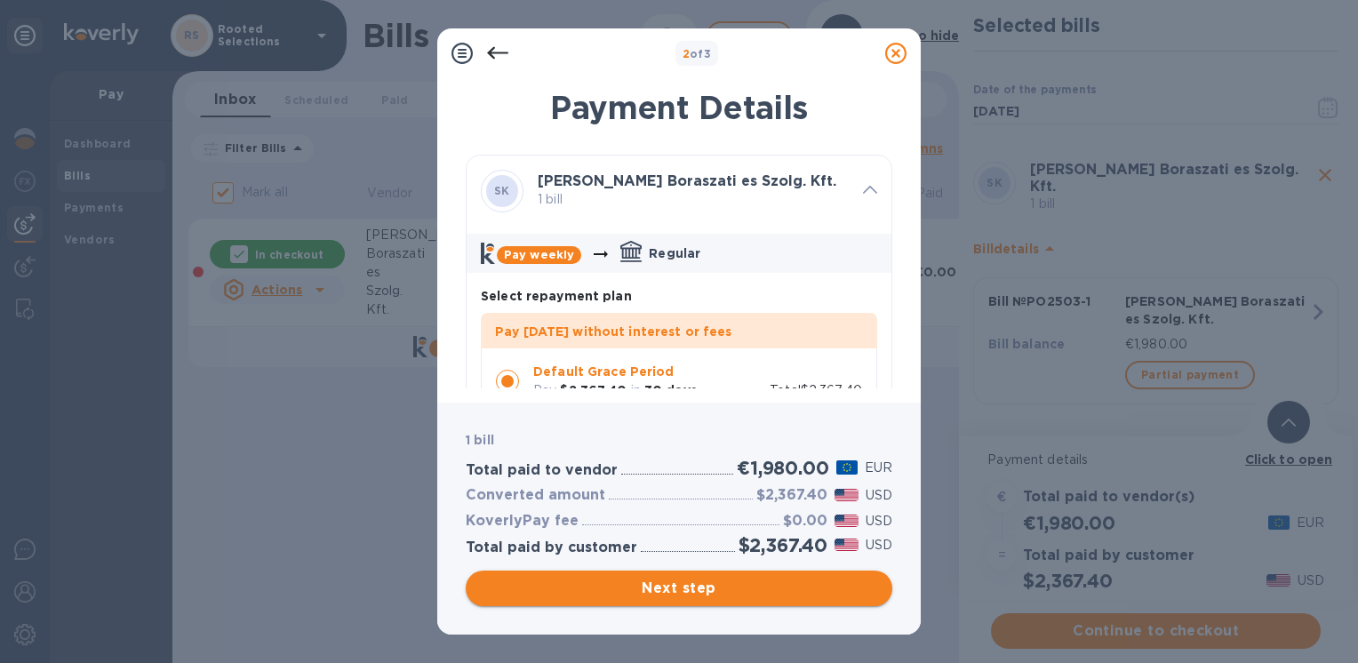
click at [652, 591] on span "Next step" at bounding box center [679, 588] width 398 height 21
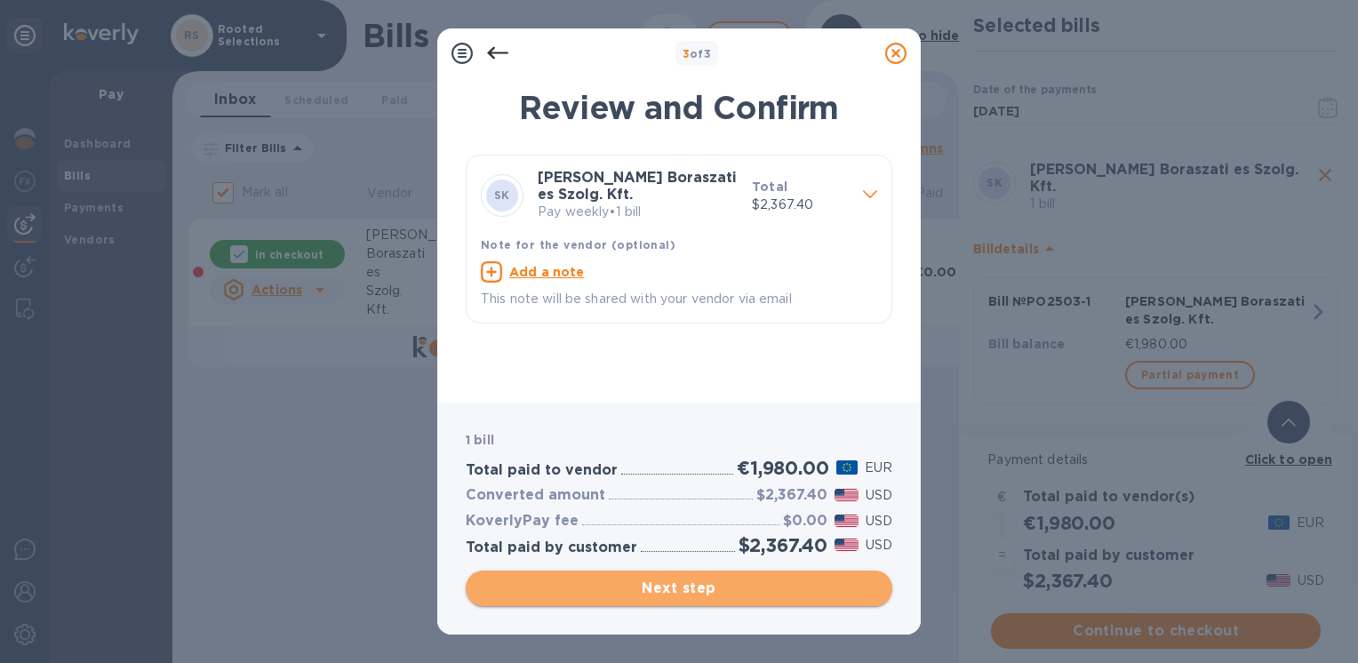
click at [674, 599] on button "Next step" at bounding box center [679, 589] width 427 height 36
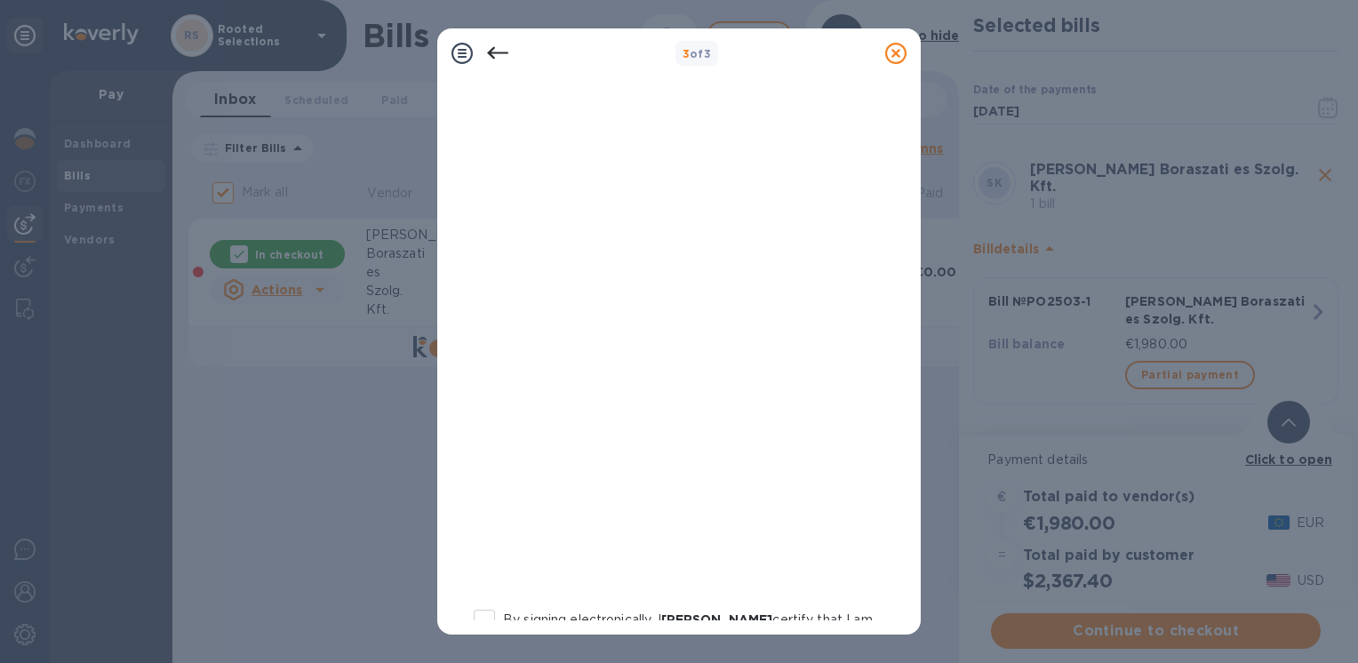
scroll to position [330, 0]
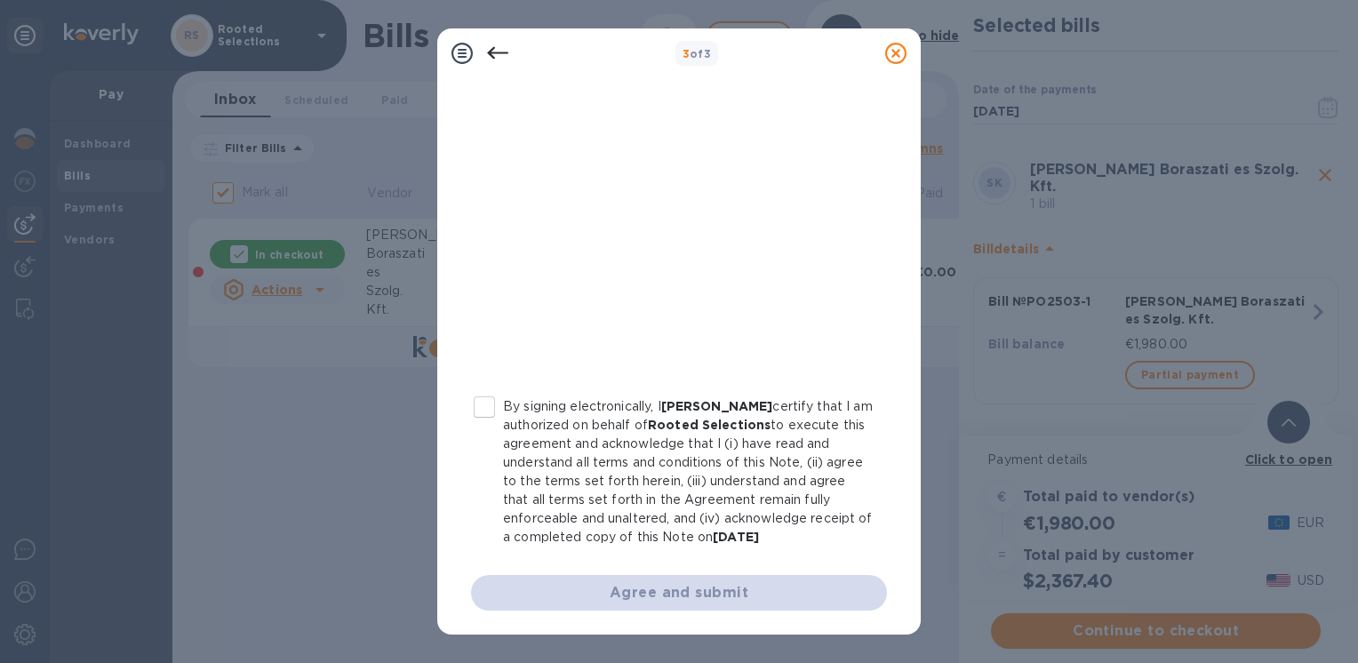
click at [483, 403] on input "By signing electronically, I [PERSON_NAME] certify that I am authorized on beha…" at bounding box center [484, 406] width 37 height 37
checkbox input "true"
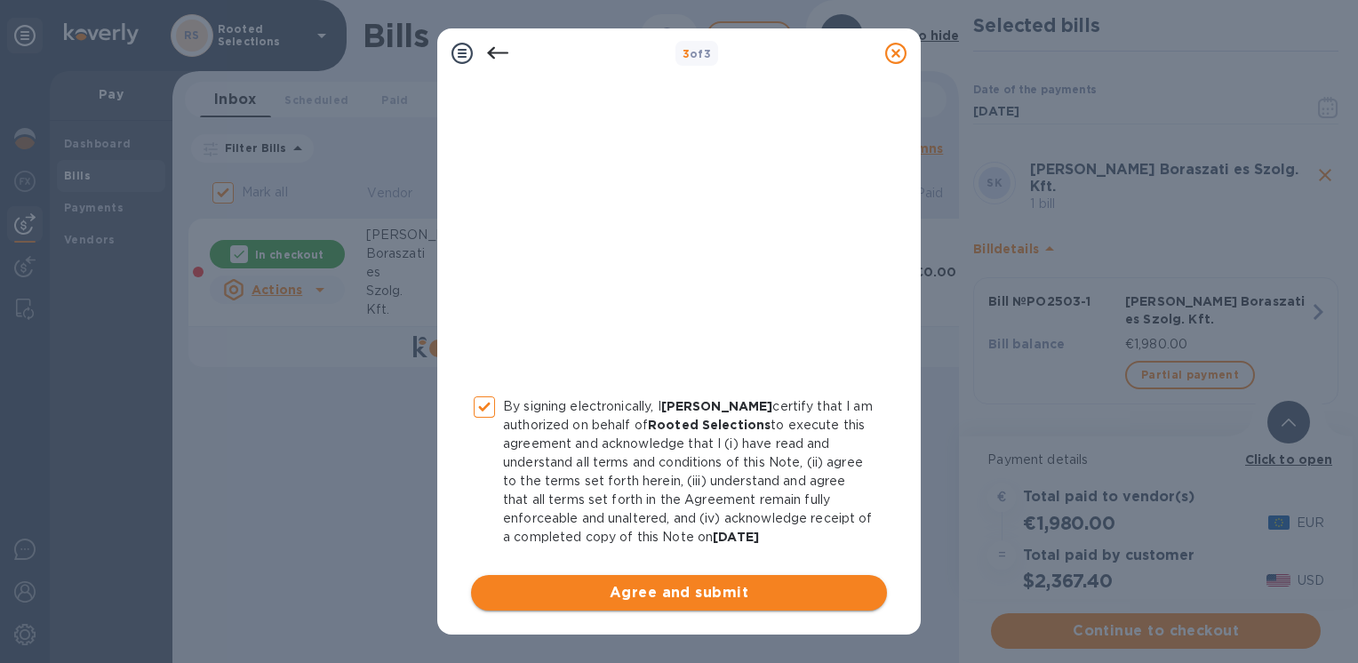
click at [636, 600] on span "Agree and submit" at bounding box center [679, 592] width 388 height 21
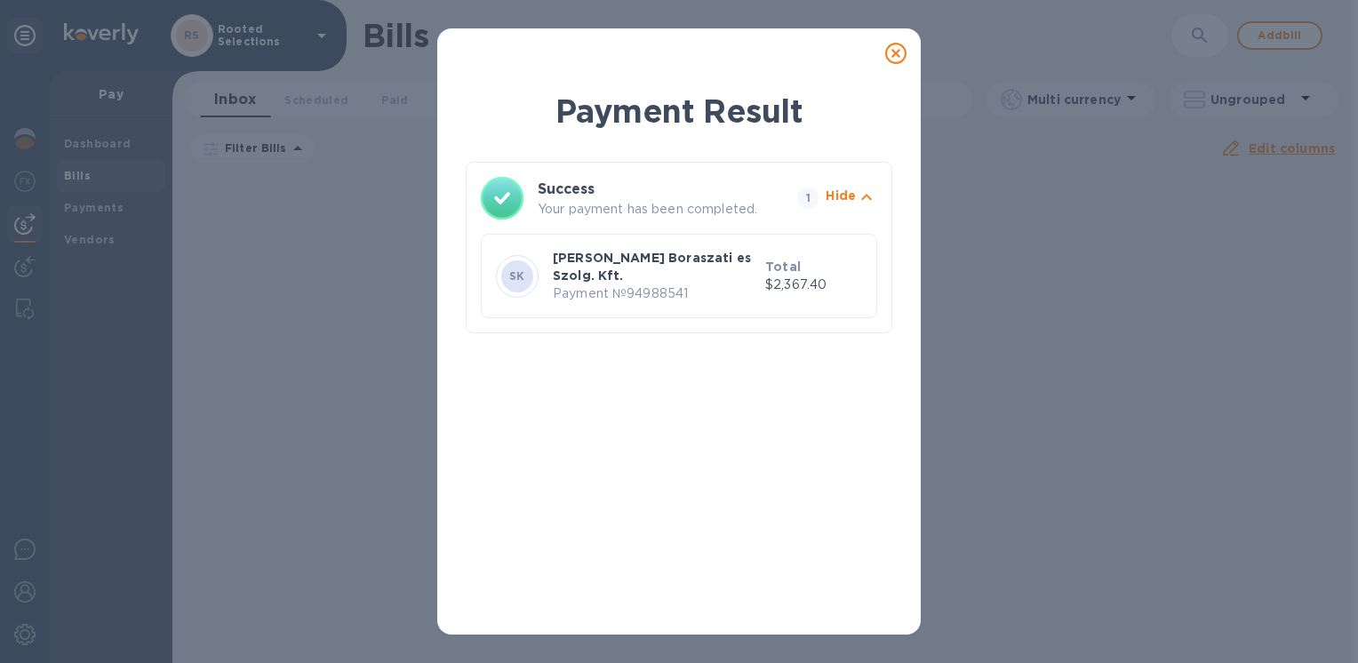
click at [899, 60] on icon at bounding box center [895, 53] width 21 height 21
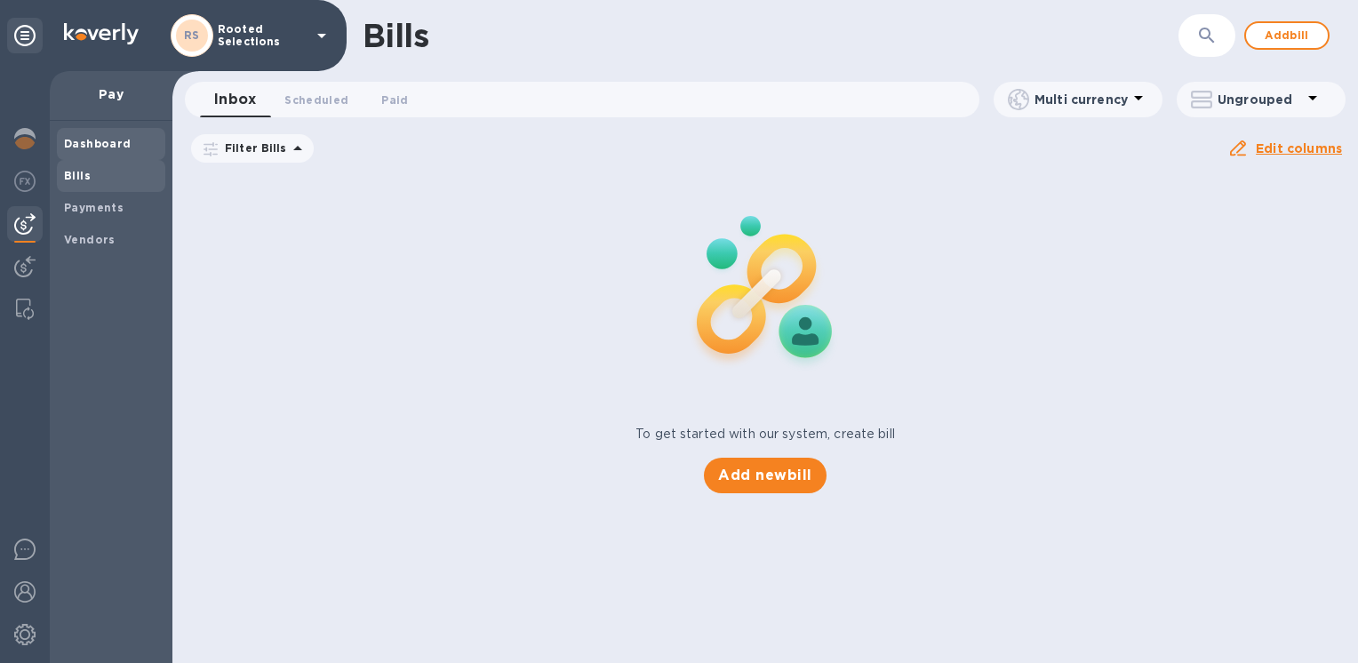
click at [116, 144] on b "Dashboard" at bounding box center [98, 143] width 68 height 13
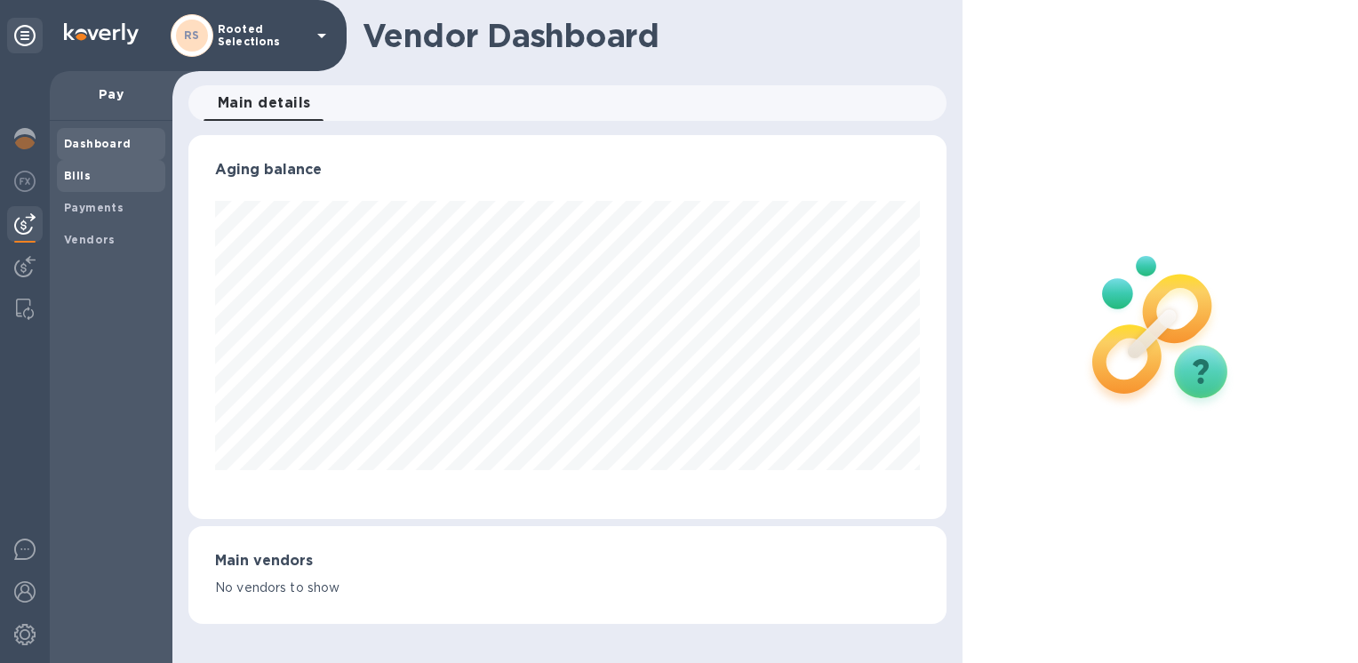
scroll to position [384, 757]
click at [22, 144] on img at bounding box center [24, 138] width 21 height 21
